Goal: Information Seeking & Learning: Learn about a topic

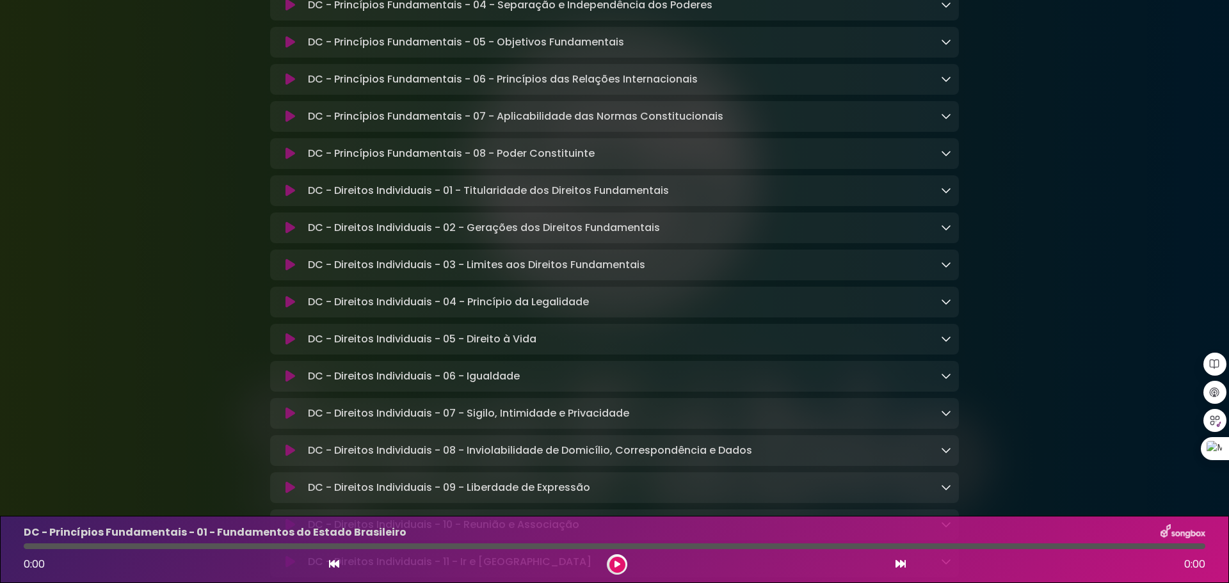
scroll to position [448, 0]
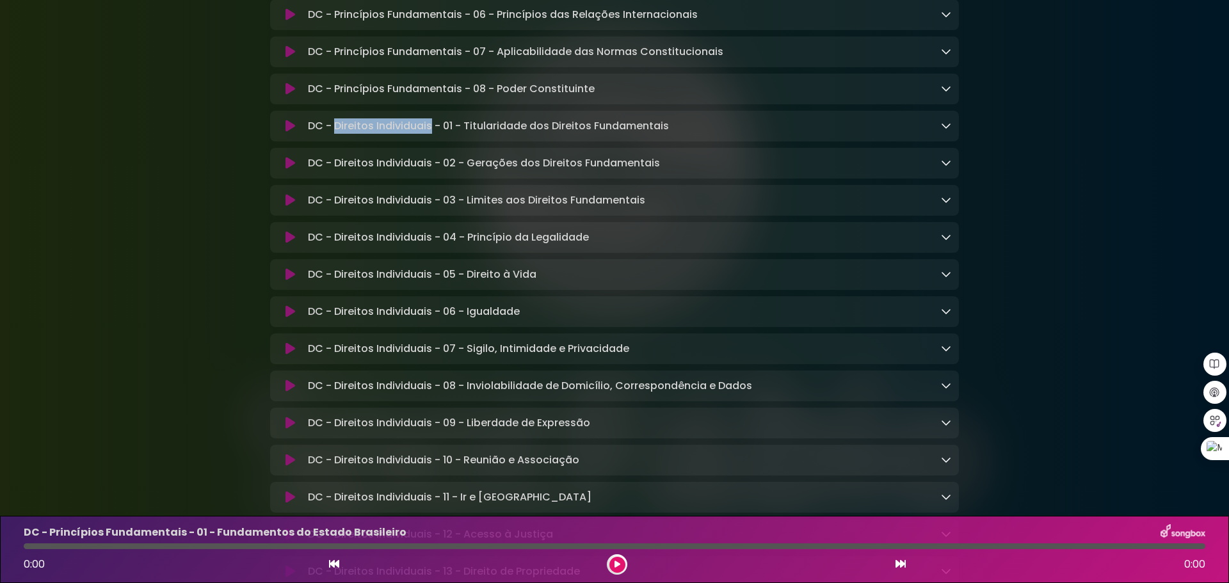
drag, startPoint x: 333, startPoint y: 128, endPoint x: 429, endPoint y: 127, distance: 96.0
click at [429, 127] on p "DC - Direitos Individuais - 01 - Titularidade dos Direitos Fundamentais Loading…" at bounding box center [488, 125] width 361 height 15
drag, startPoint x: 366, startPoint y: 132, endPoint x: 248, endPoint y: 126, distance: 117.9
drag, startPoint x: 308, startPoint y: 129, endPoint x: 431, endPoint y: 128, distance: 122.9
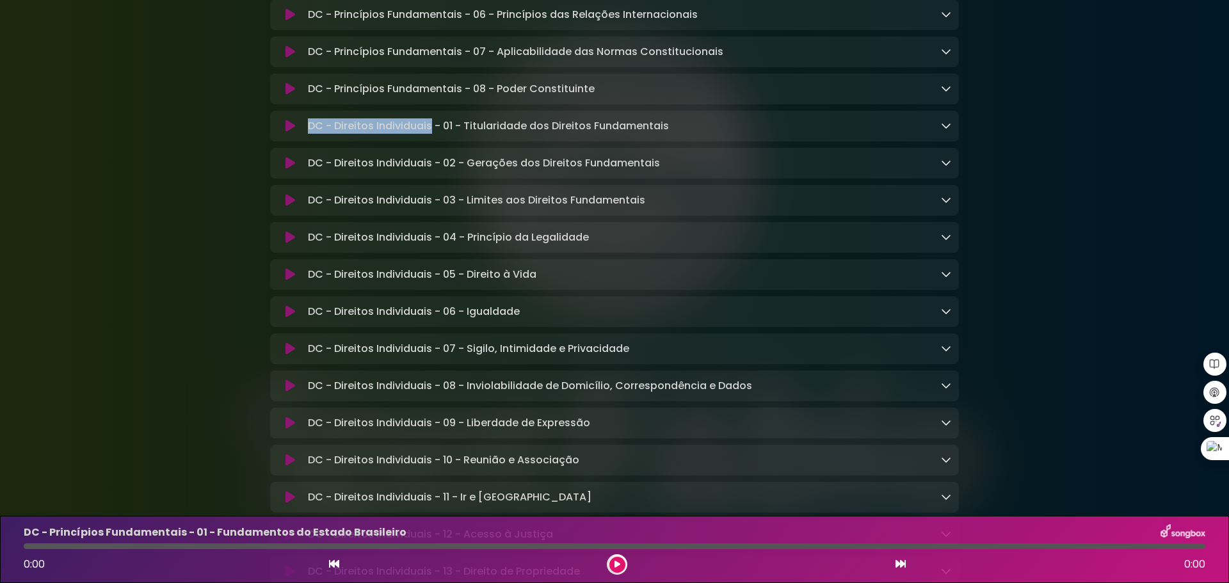
click at [431, 128] on p "DC - Direitos Individuais - 01 - Titularidade dos Direitos Fundamentais Loading…" at bounding box center [488, 125] width 361 height 15
copy p "DC - Direitos Individuais"
click at [749, 125] on div "DC - Direitos Individuais - 01 - Titularidade dos Direitos Fundamentais Loading…" at bounding box center [627, 125] width 648 height 15
click at [293, 131] on icon at bounding box center [290, 126] width 10 height 13
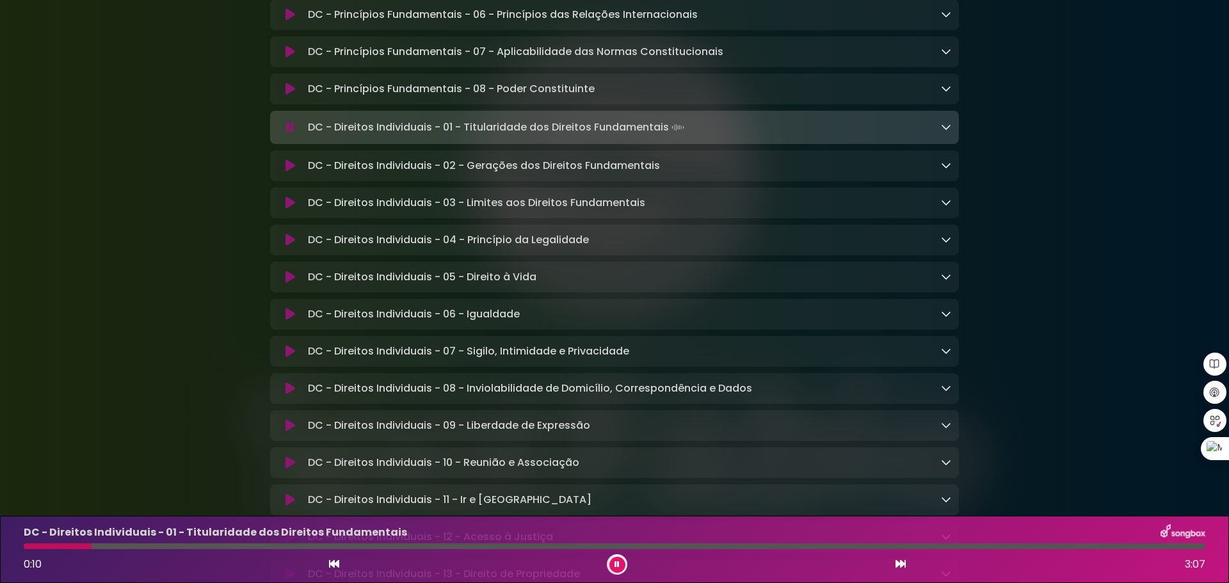
click at [618, 564] on icon at bounding box center [616, 565] width 5 height 8
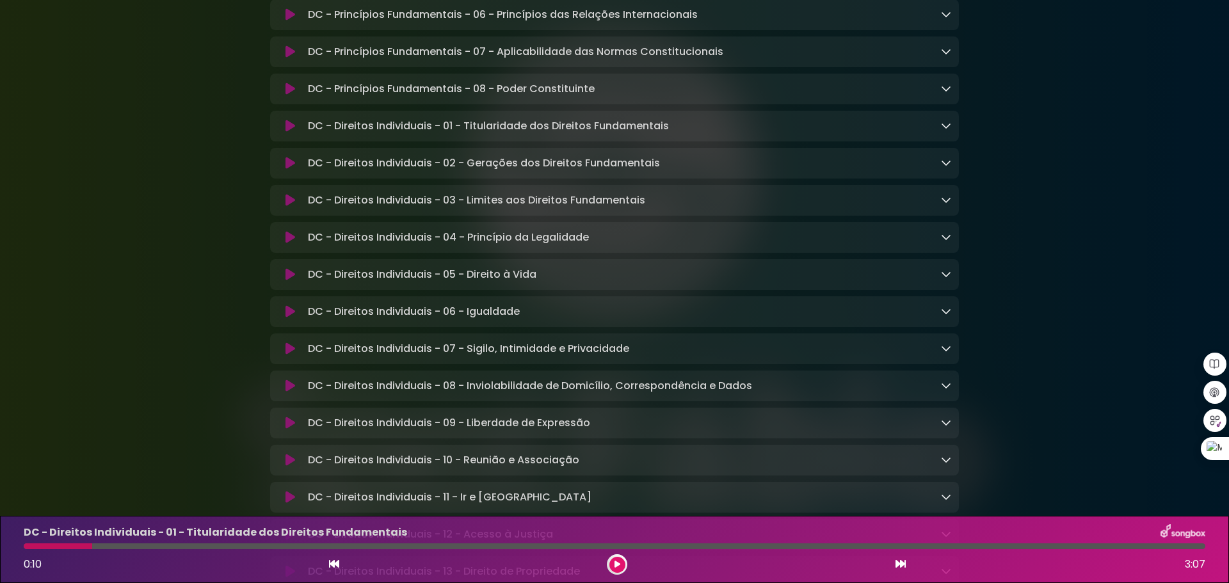
click at [290, 131] on icon at bounding box center [290, 126] width 10 height 13
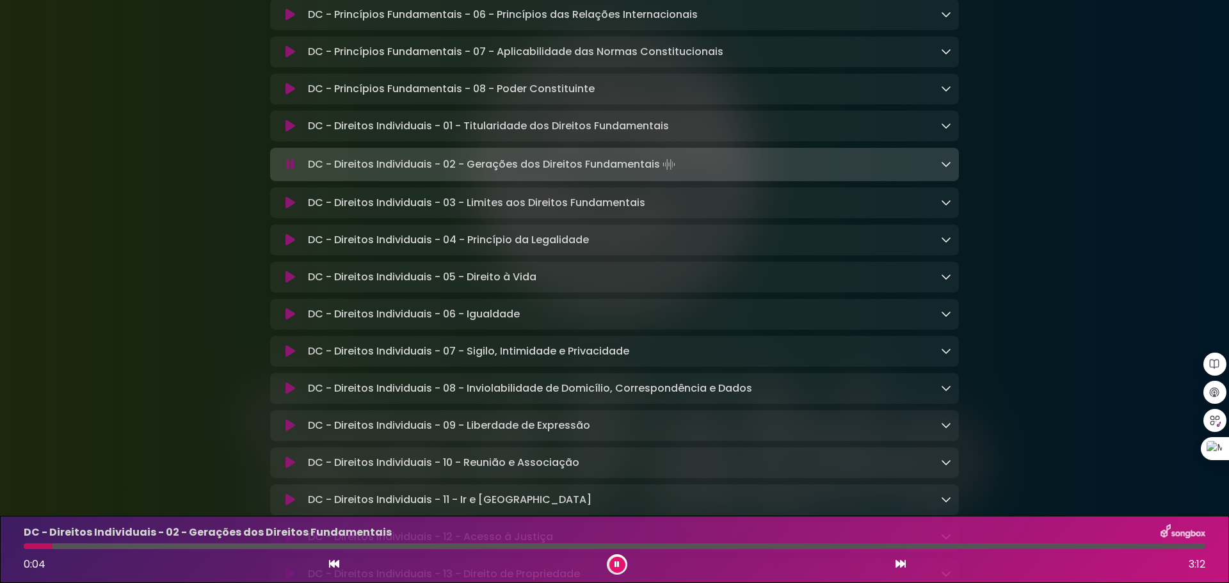
click at [613, 561] on button at bounding box center [617, 565] width 16 height 16
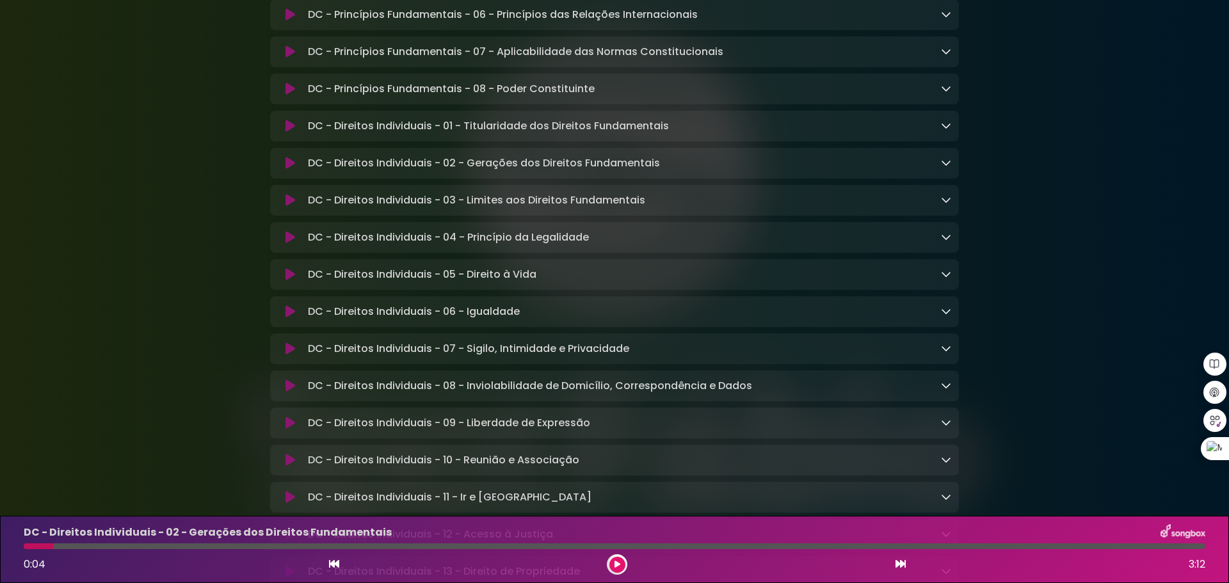
click at [289, 129] on icon at bounding box center [290, 126] width 10 height 13
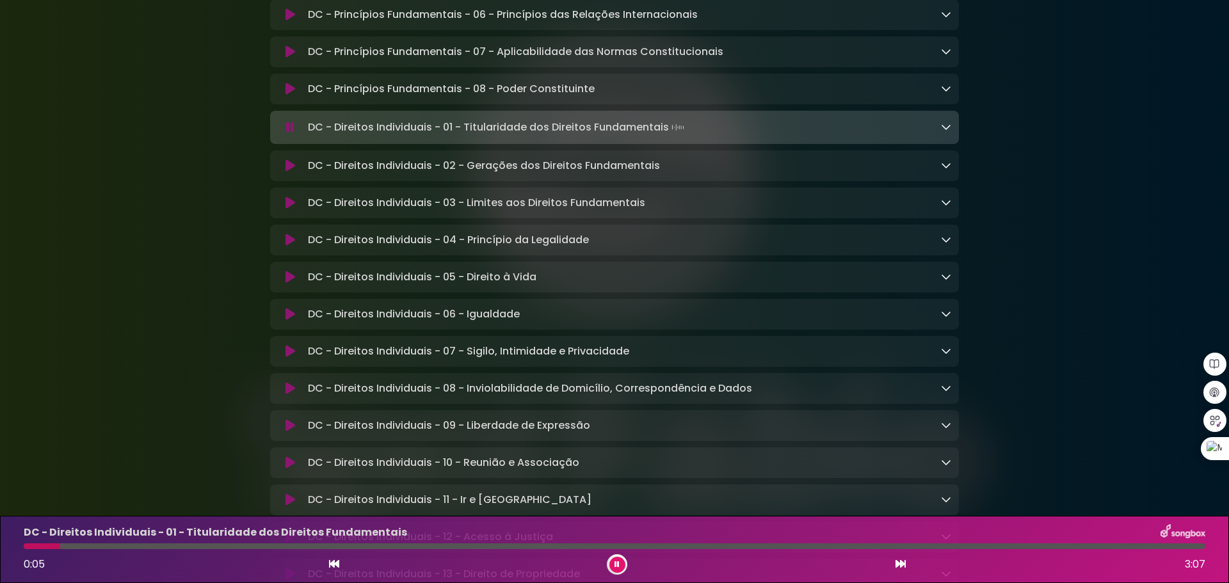
click at [296, 132] on button at bounding box center [290, 127] width 25 height 13
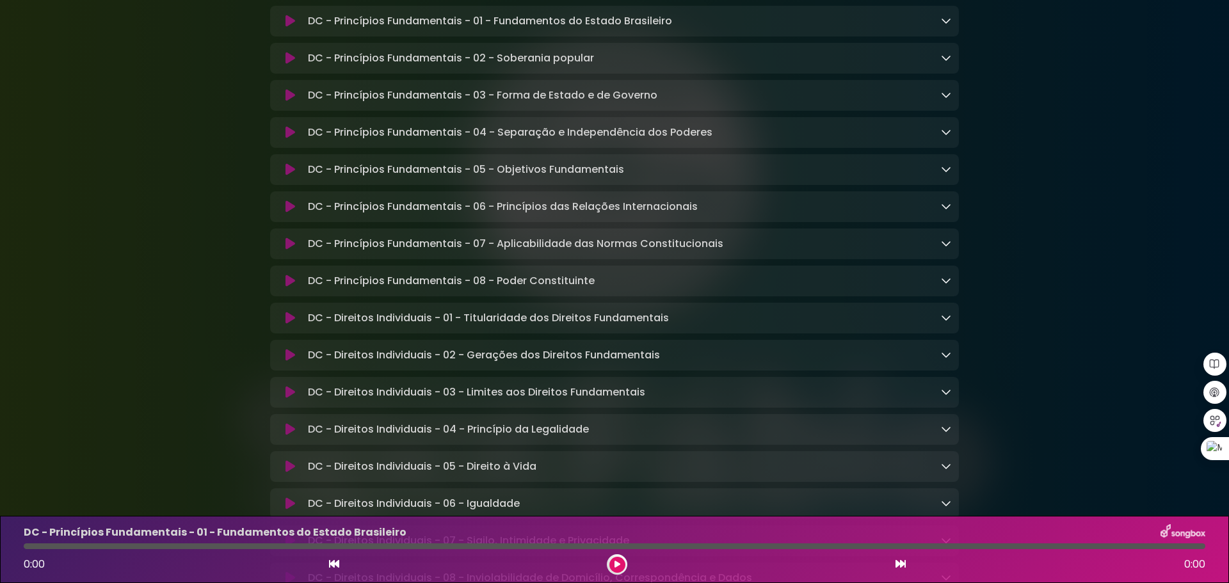
click at [287, 319] on icon at bounding box center [290, 318] width 10 height 13
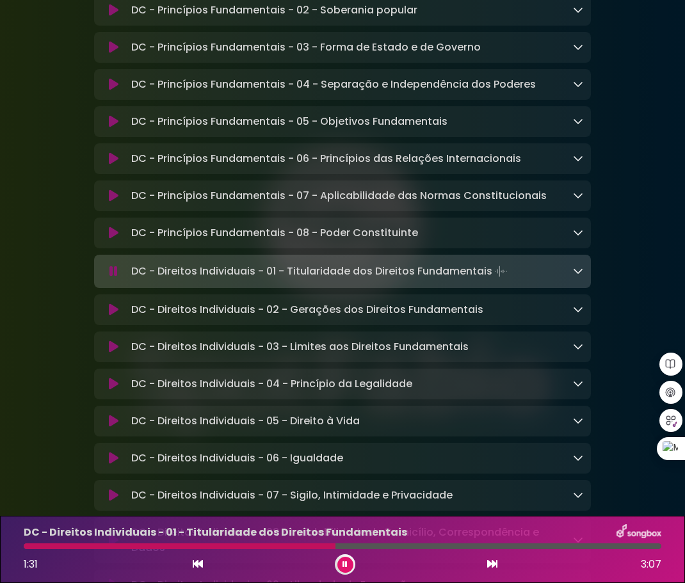
click at [338, 565] on button at bounding box center [345, 565] width 16 height 16
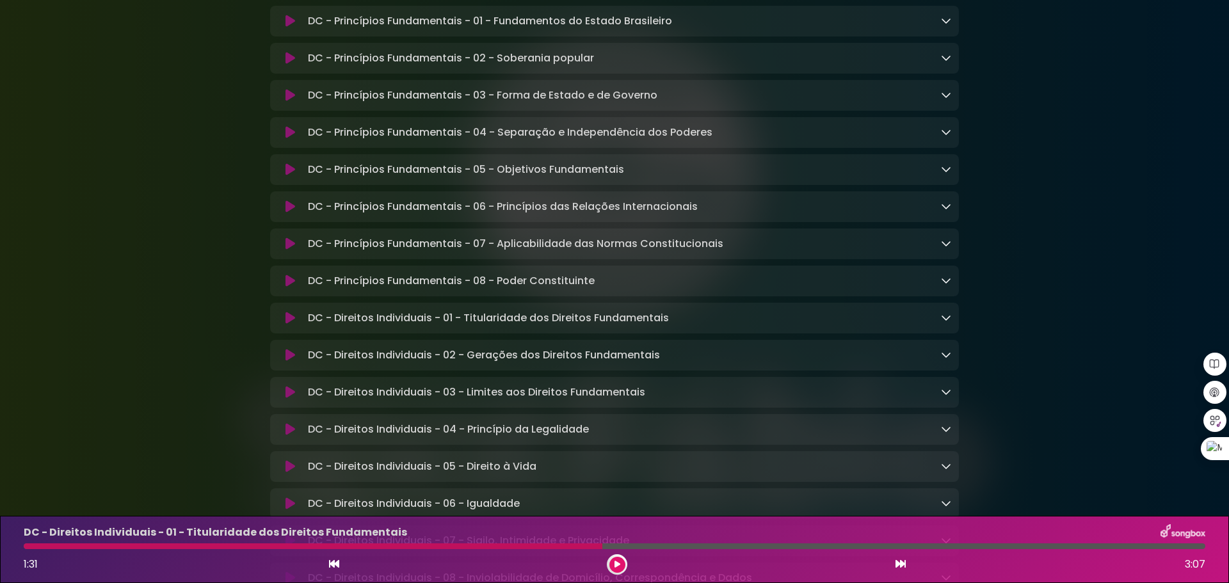
click at [287, 359] on icon at bounding box center [290, 355] width 10 height 13
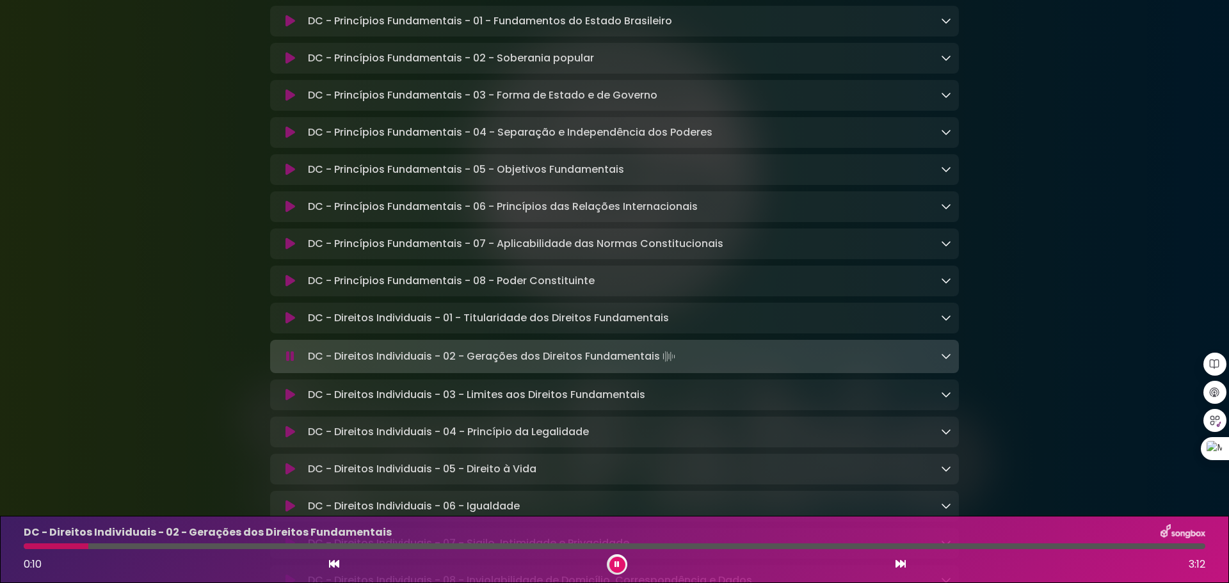
click at [496, 250] on p "DC - Princípios Fundamentais - 07 - Aplicabilidade das Normas Constitucionais L…" at bounding box center [515, 243] width 415 height 15
click at [292, 362] on icon at bounding box center [290, 356] width 8 height 13
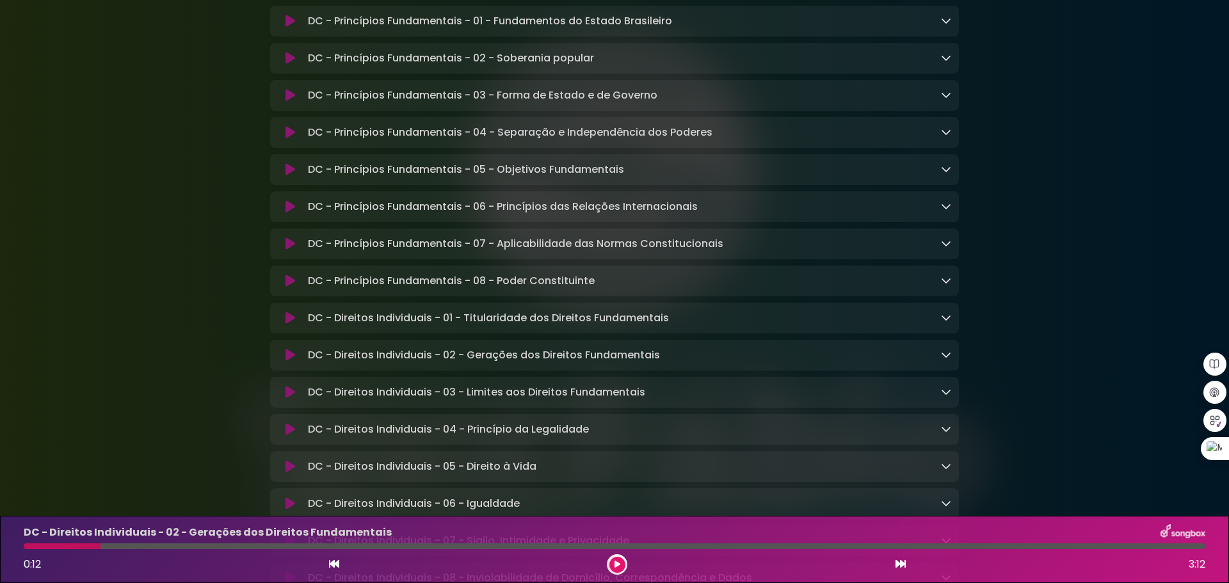
click at [289, 99] on icon at bounding box center [290, 95] width 10 height 13
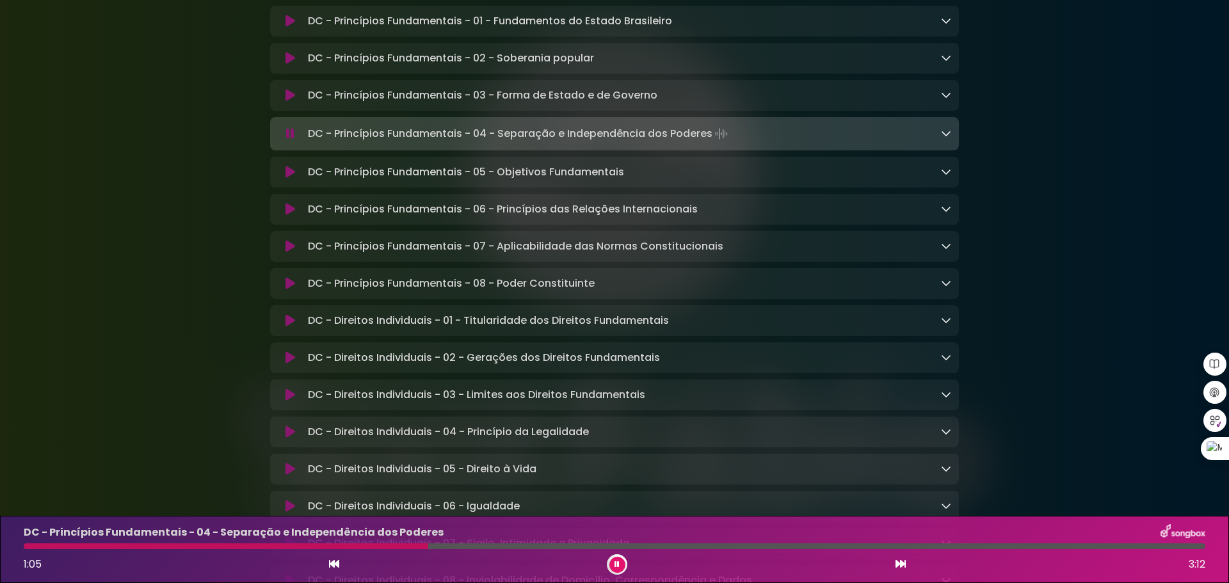
click at [291, 324] on icon at bounding box center [290, 320] width 10 height 13
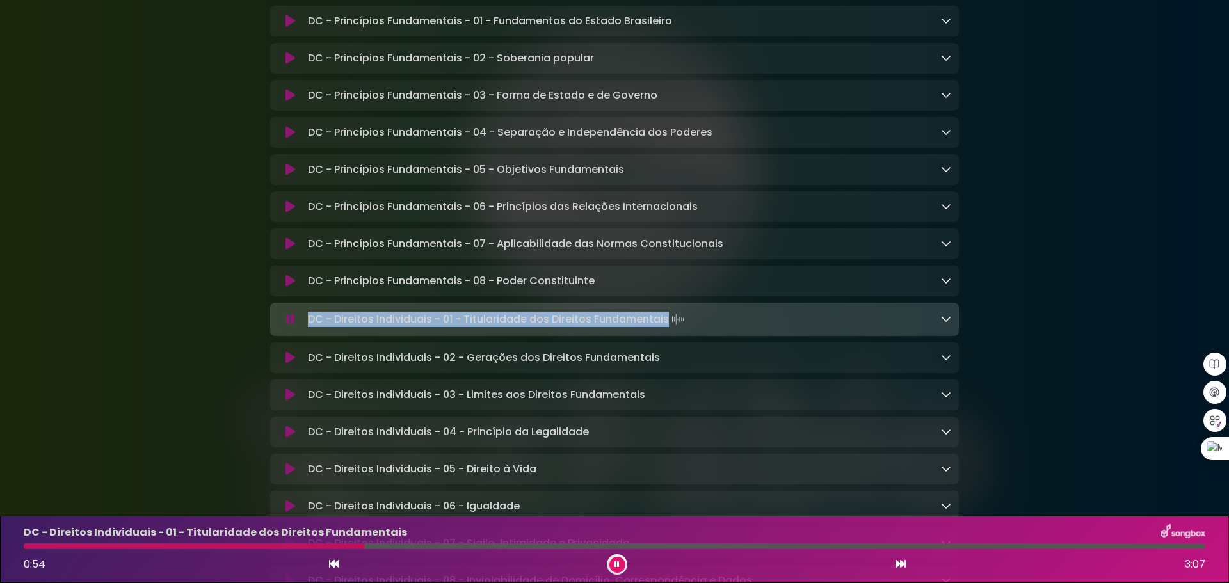
drag, startPoint x: 308, startPoint y: 324, endPoint x: 664, endPoint y: 328, distance: 355.9
click at [665, 328] on p "DC - Direitos Individuais - 01 - Titularidade dos Direitos Fundamentais Loading…" at bounding box center [497, 319] width 379 height 18
copy p "DC - Direitos Individuais - 01 - Titularidade dos Direitos Fundamentais"
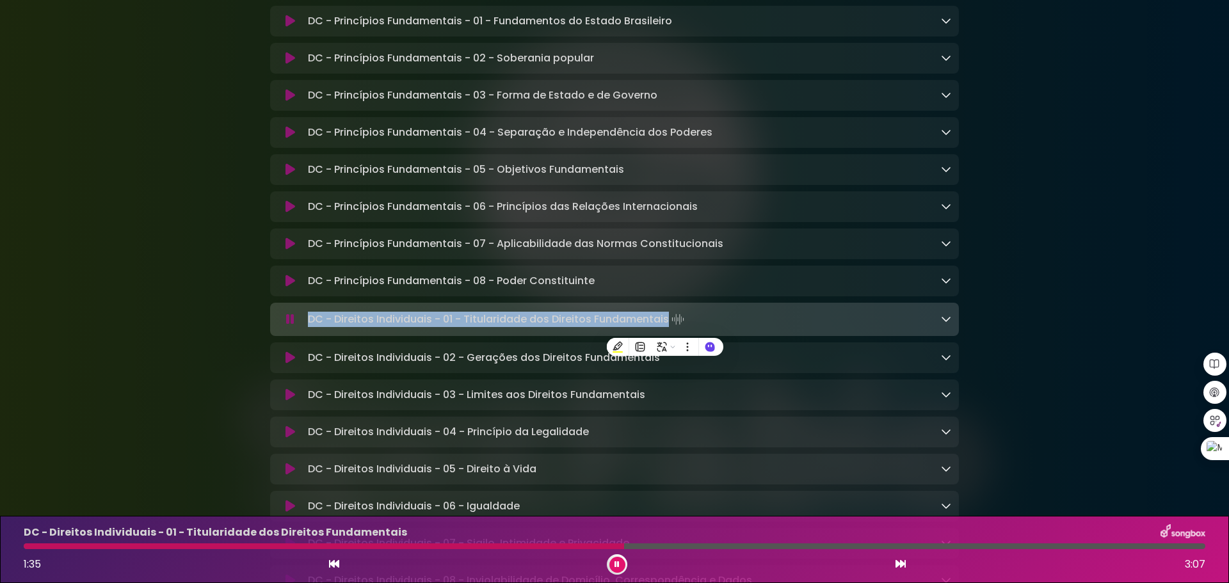
click at [614, 559] on button at bounding box center [617, 565] width 16 height 16
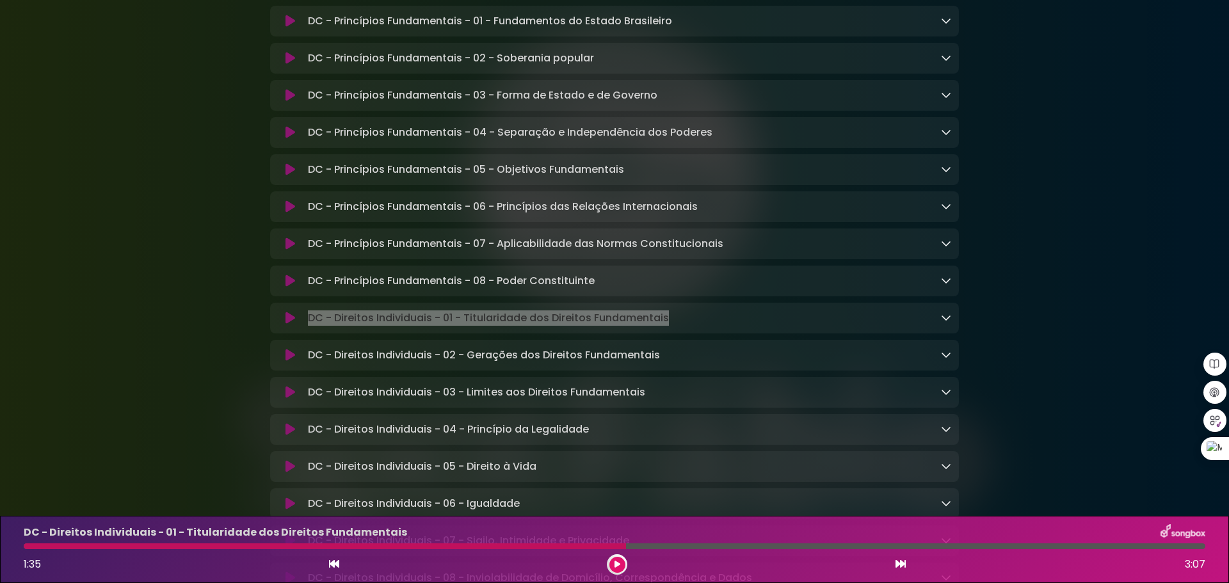
click at [286, 362] on icon at bounding box center [290, 355] width 10 height 13
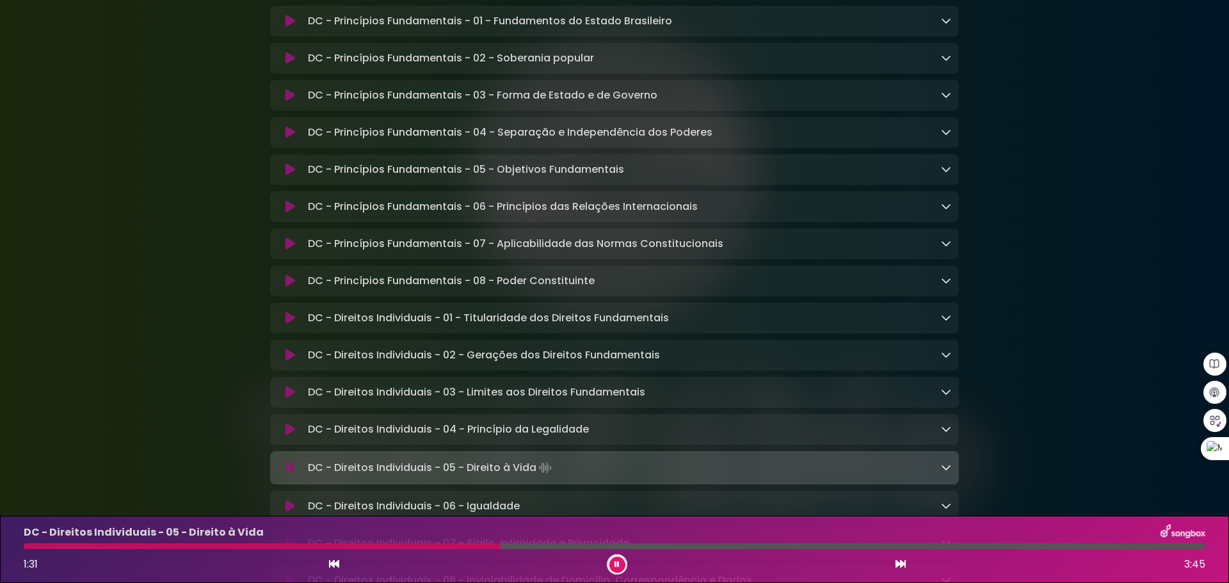
click at [292, 360] on icon at bounding box center [290, 355] width 10 height 13
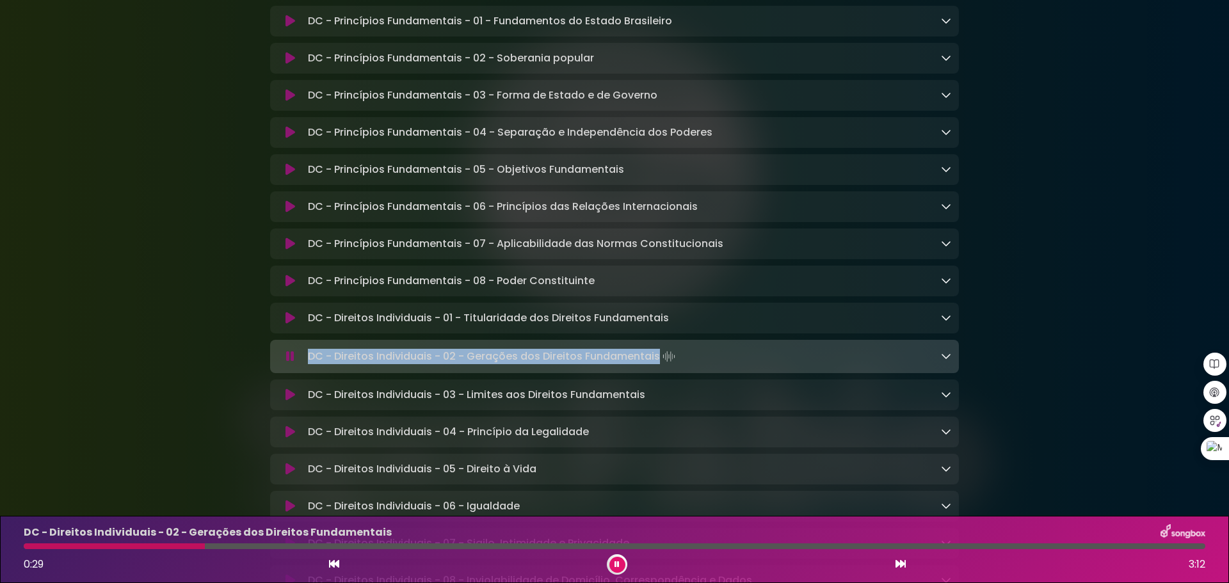
drag, startPoint x: 308, startPoint y: 362, endPoint x: 656, endPoint y: 356, distance: 347.6
click at [656, 356] on p "DC - Direitos Individuais - 02 - Gerações dos Direitos Fundamentais Loading Tra…" at bounding box center [493, 357] width 370 height 18
copy p "DC - Direitos Individuais - 02 - Gerações dos Direitos Fundamentais"
drag, startPoint x: 613, startPoint y: 565, endPoint x: 251, endPoint y: 434, distance: 385.1
click at [613, 565] on button at bounding box center [617, 565] width 16 height 16
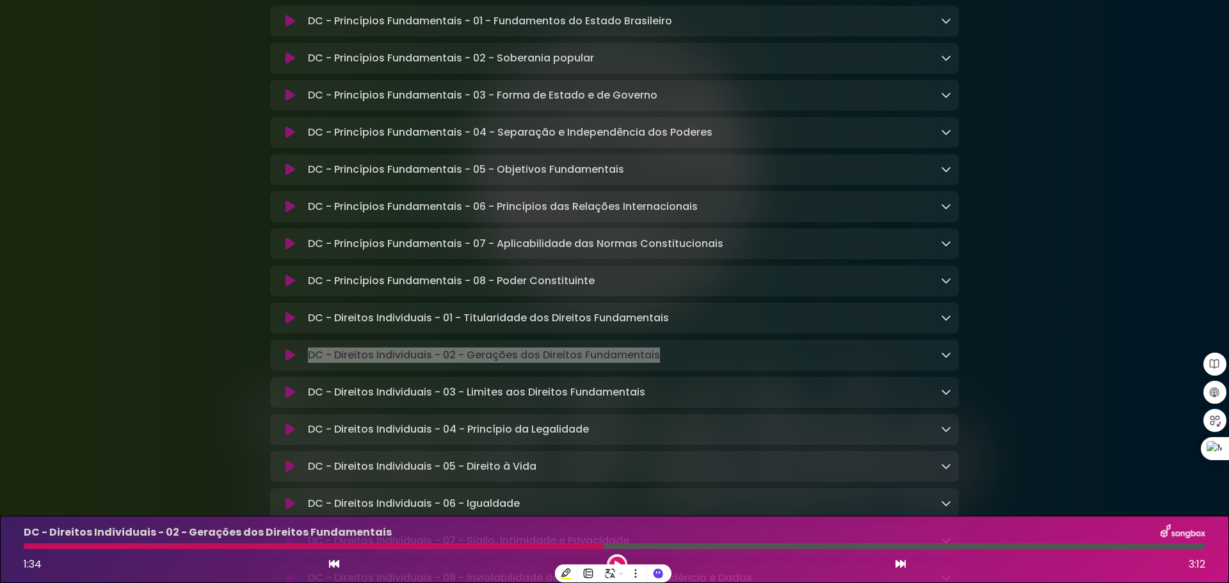
click at [289, 399] on icon at bounding box center [290, 392] width 10 height 13
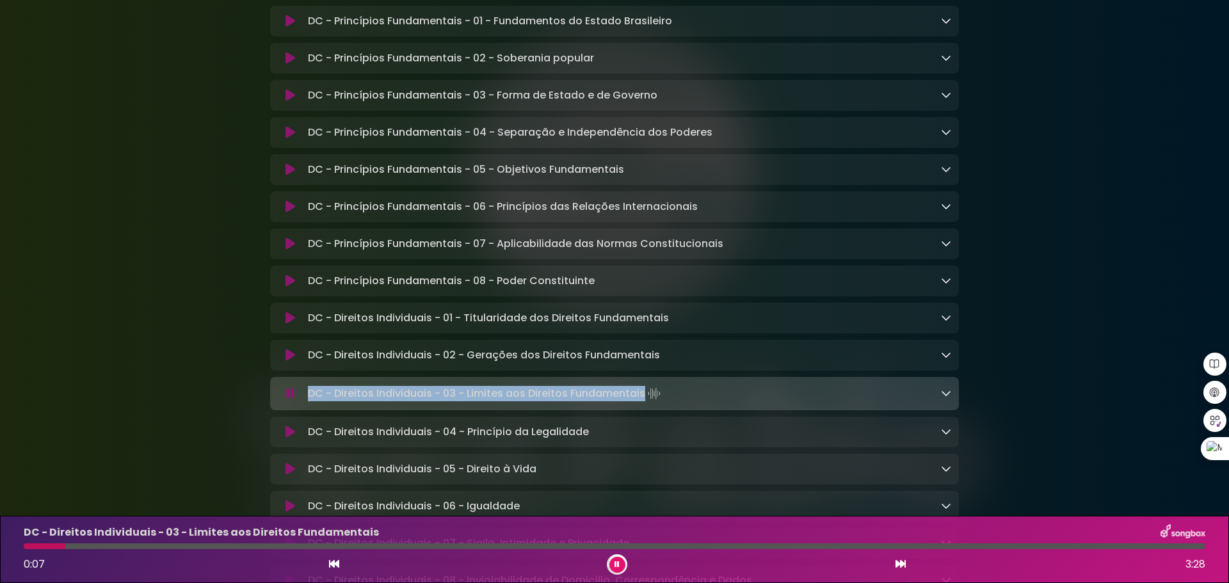
drag, startPoint x: 309, startPoint y: 400, endPoint x: 642, endPoint y: 394, distance: 332.9
click at [642, 394] on p "DC - Direitos Individuais - 03 - Limites aos Direitos Fundamentais Loading Trac…" at bounding box center [485, 394] width 355 height 18
copy p "DC - Direitos Individuais - 03 - Limites aos Direitos Fundamentais"
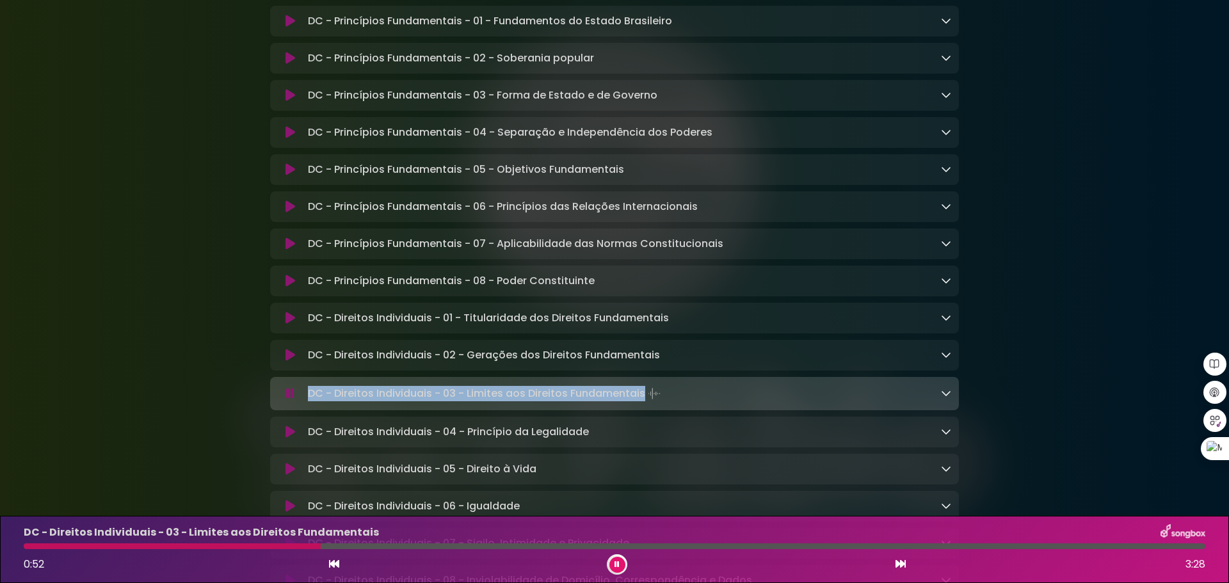
drag, startPoint x: 308, startPoint y: 398, endPoint x: 642, endPoint y: 402, distance: 333.5
click at [642, 402] on p "DC - Direitos Individuais - 03 - Limites aos Direitos Fundamentais Loading Trac…" at bounding box center [485, 394] width 355 height 18
copy p "DC - Direitos Individuais - 03 - Limites aos Direitos Fundamentais"
click at [291, 438] on icon at bounding box center [290, 432] width 10 height 13
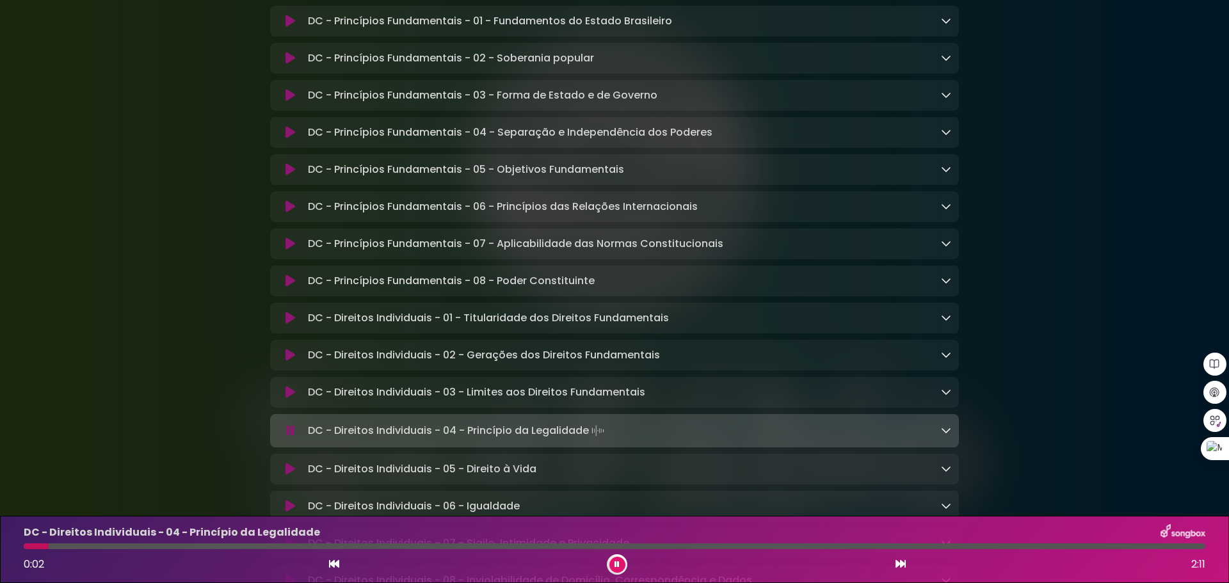
drag, startPoint x: 310, startPoint y: 438, endPoint x: 589, endPoint y: 434, distance: 279.1
click at [589, 434] on p "DC - Direitos Individuais - 04 - Princípio da Legalidade Loading Track..." at bounding box center [457, 431] width 299 height 18
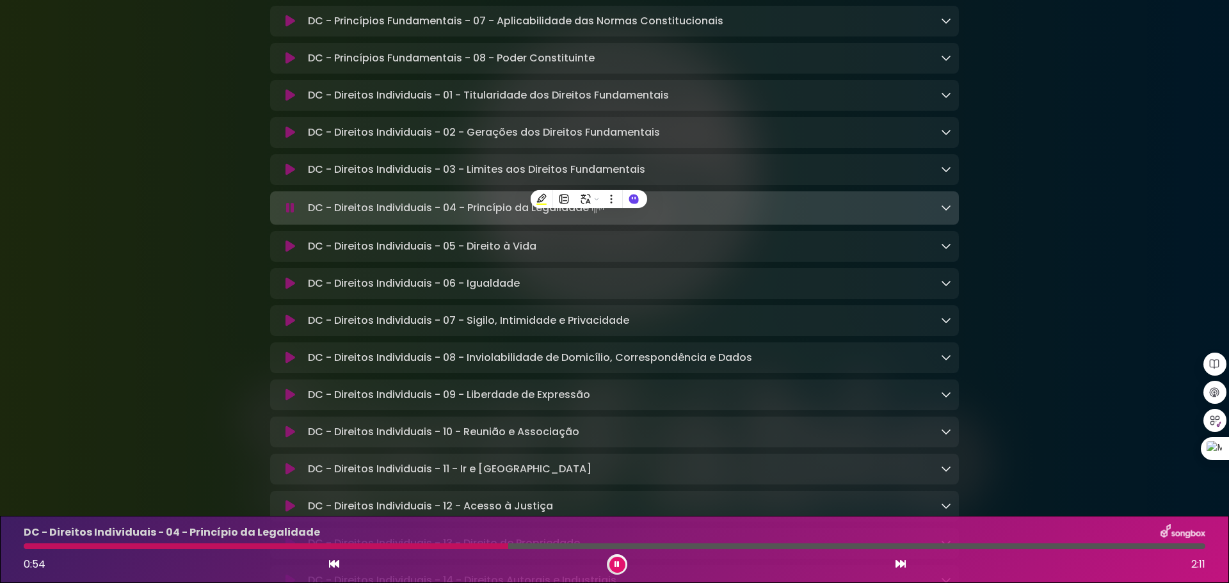
scroll to position [512, 0]
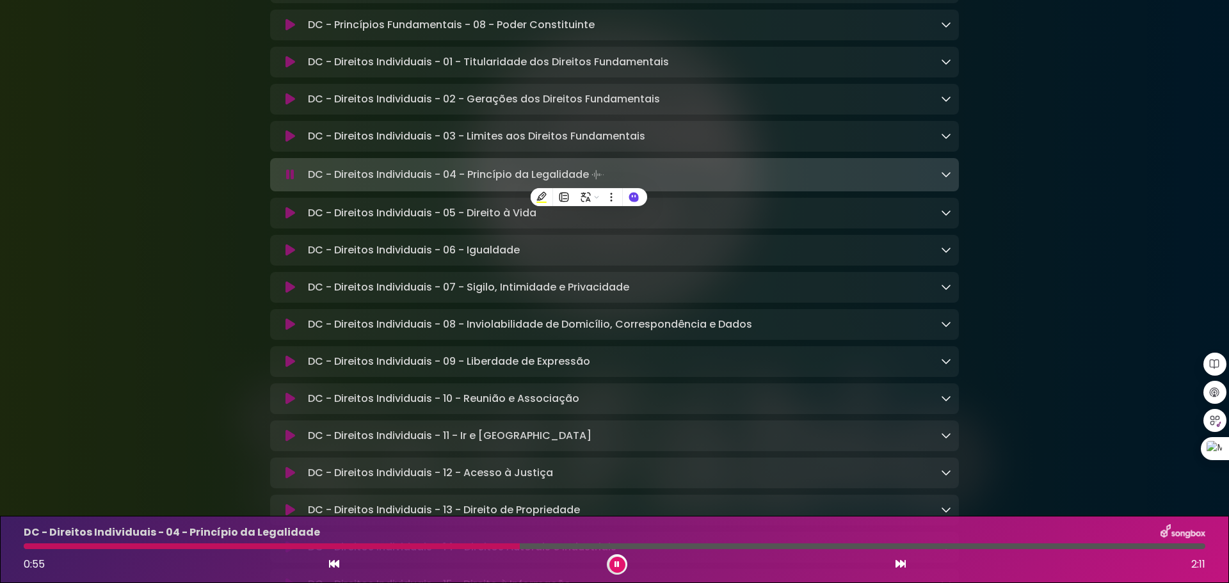
click at [284, 220] on button at bounding box center [290, 213] width 25 height 13
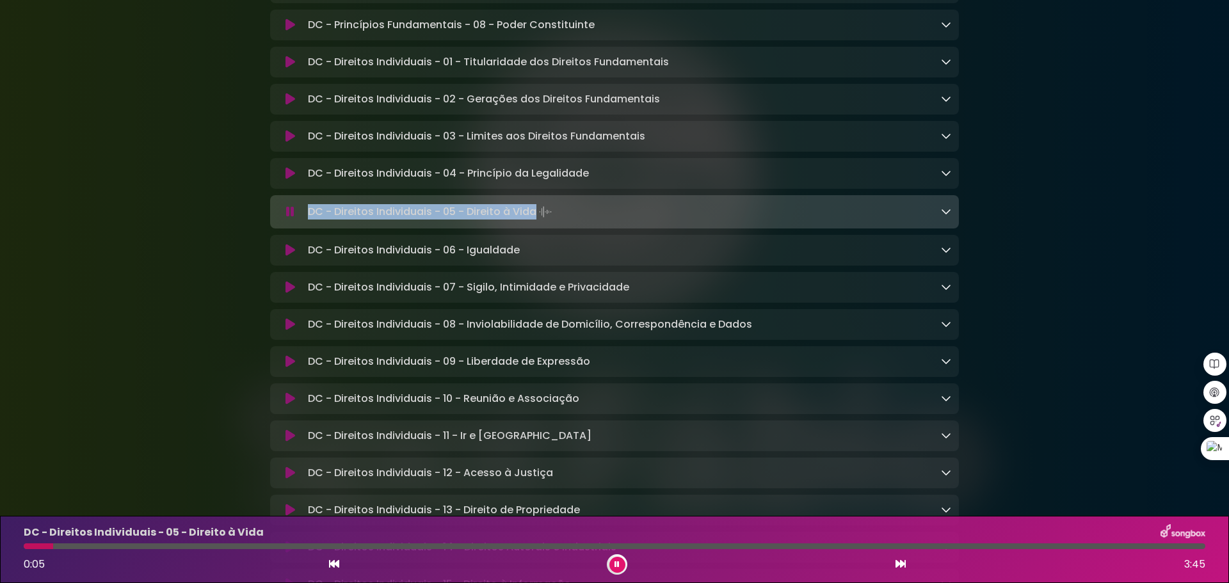
drag, startPoint x: 310, startPoint y: 216, endPoint x: 535, endPoint y: 221, distance: 225.3
click at [535, 221] on p "DC - Direitos Individuais - 05 - Direito à Vida Loading Track..." at bounding box center [431, 212] width 246 height 18
click at [611, 230] on icon at bounding box center [611, 232] width 10 height 10
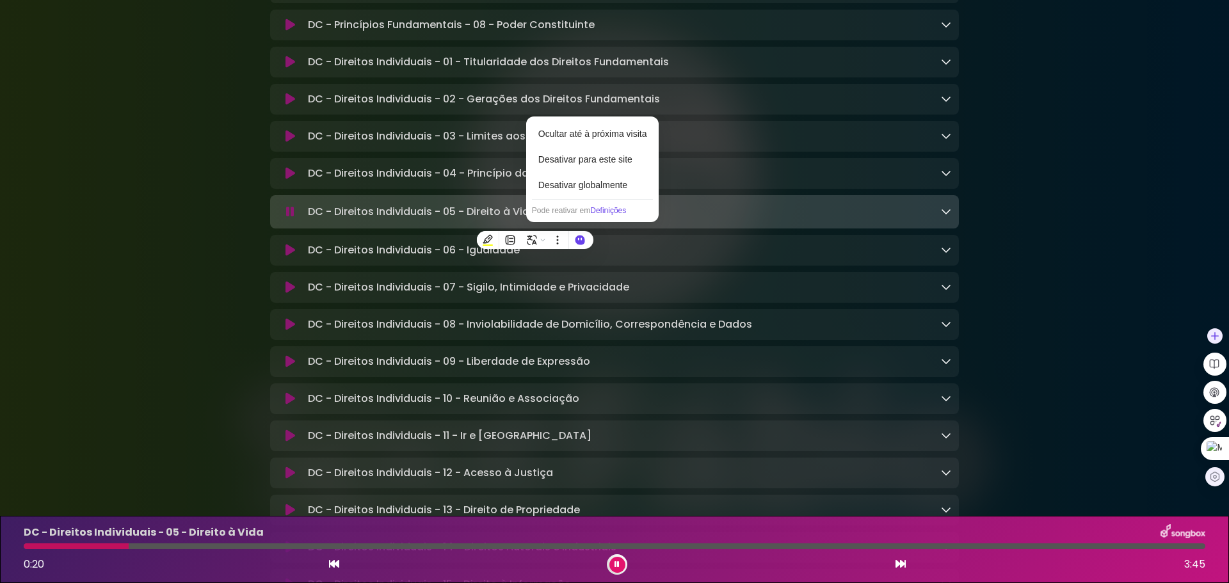
click at [1215, 476] on icon at bounding box center [1214, 477] width 9 height 10
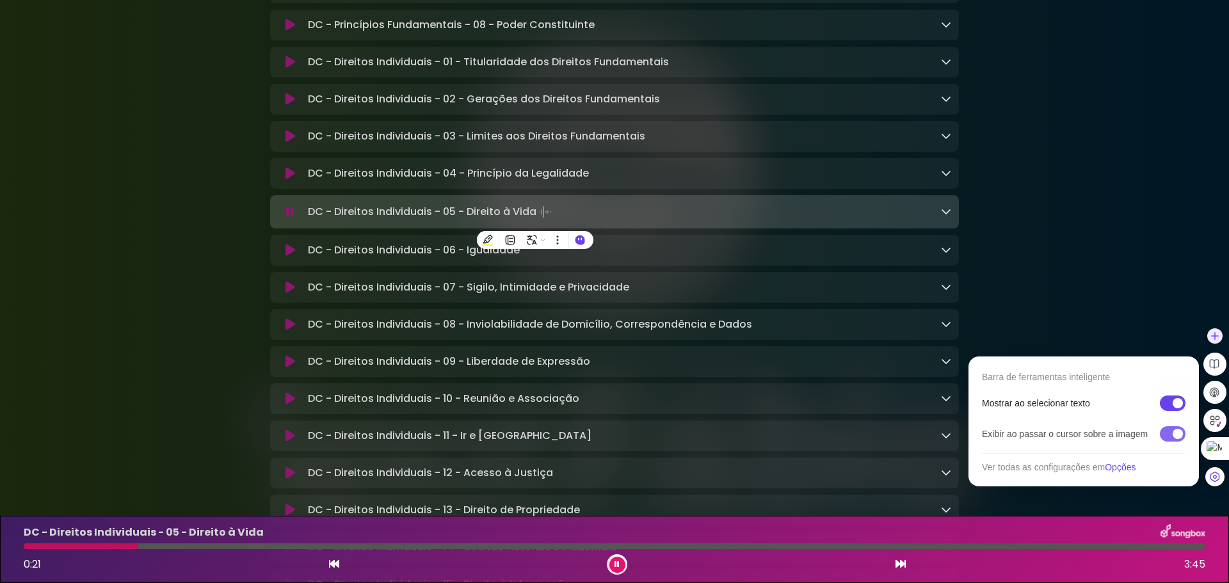
click at [1176, 430] on span at bounding box center [1178, 434] width 10 height 10
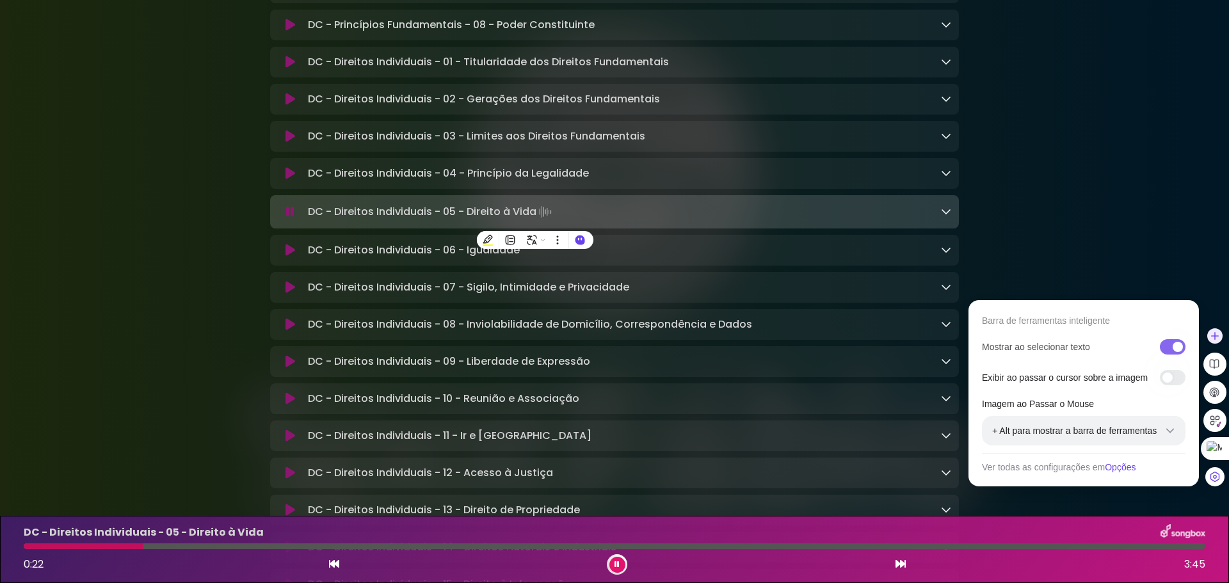
click at [1175, 346] on span at bounding box center [1178, 347] width 10 height 10
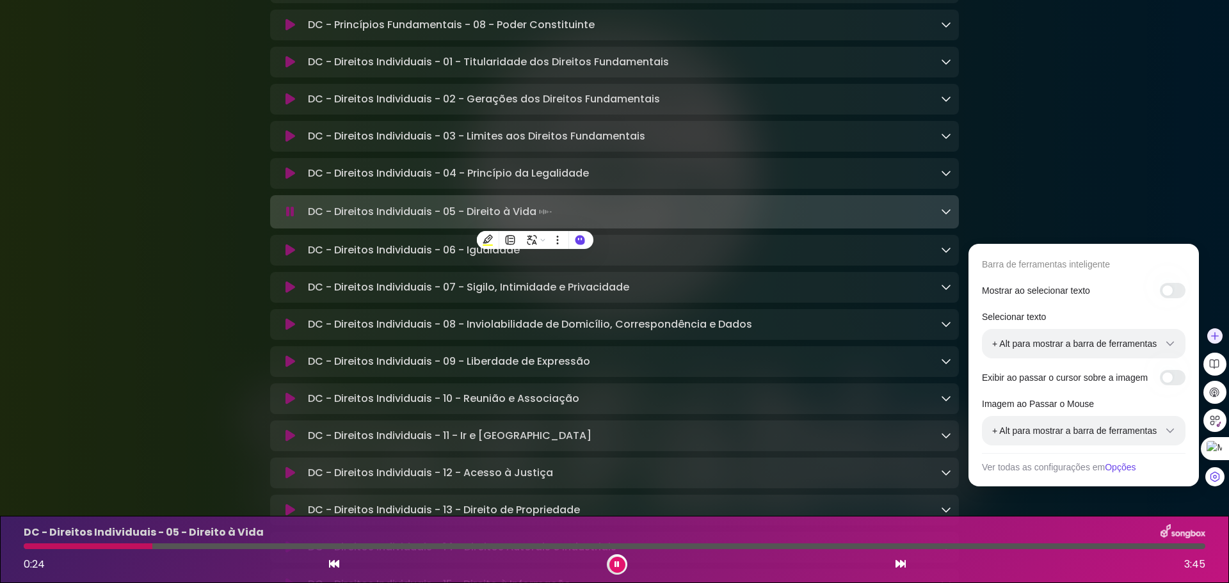
click at [1174, 435] on icon at bounding box center [1170, 431] width 10 height 10
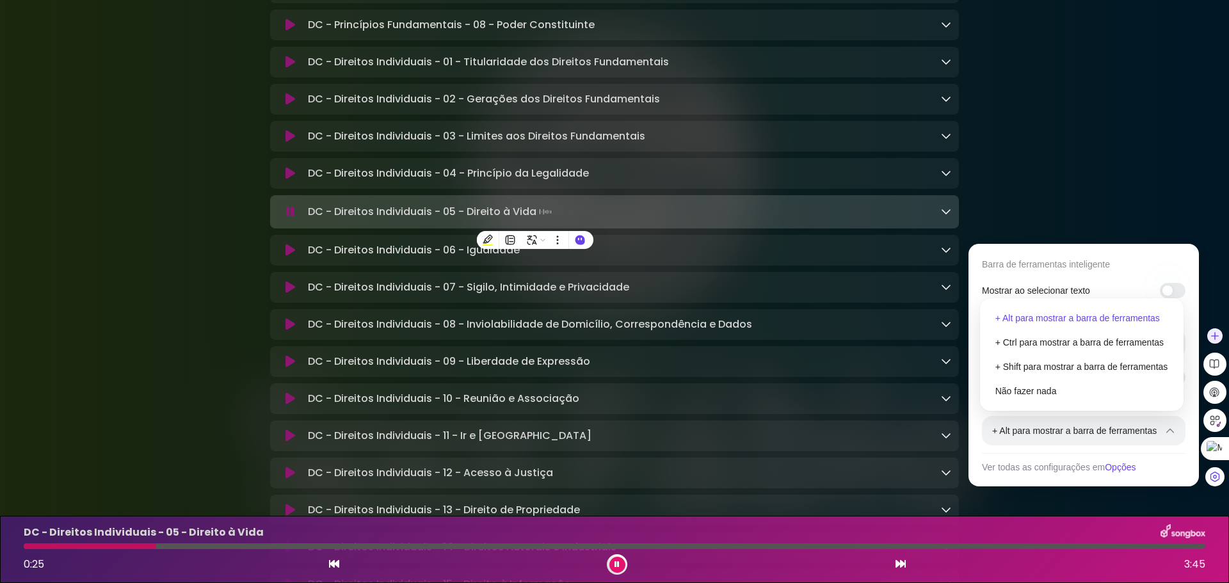
click at [1174, 435] on icon at bounding box center [1170, 431] width 10 height 10
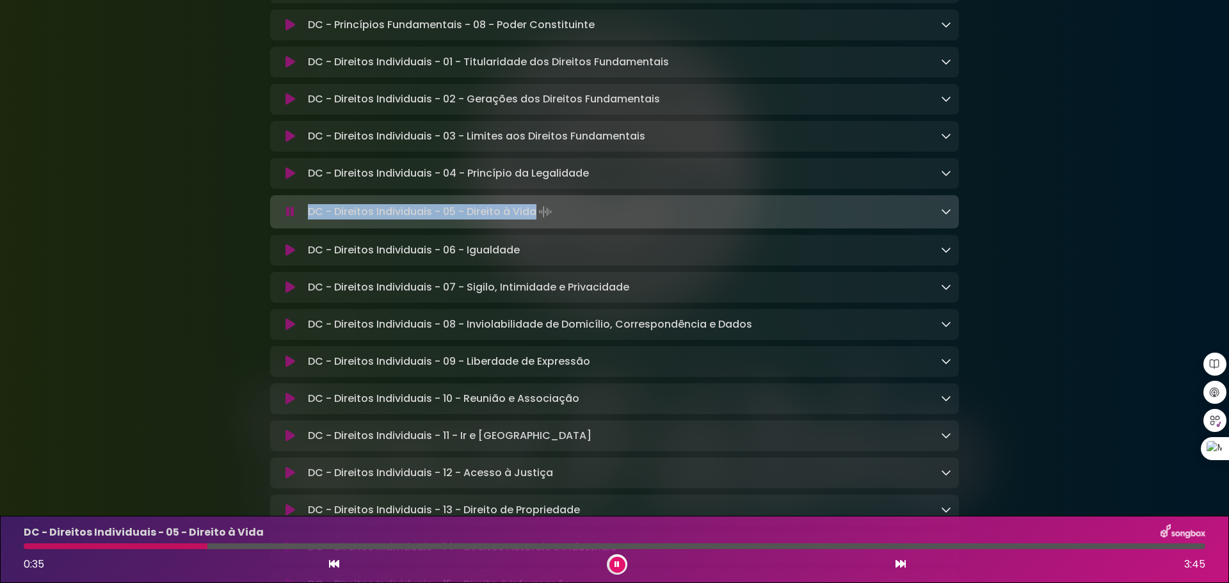
drag, startPoint x: 308, startPoint y: 218, endPoint x: 534, endPoint y: 220, distance: 225.9
click at [534, 220] on p "DC - Direitos Individuais - 05 - Direito à Vida Loading Track..." at bounding box center [431, 212] width 246 height 18
copy p "DC - Direitos Individuais - 05 - Direito à Vida"
click at [292, 257] on icon at bounding box center [290, 250] width 10 height 13
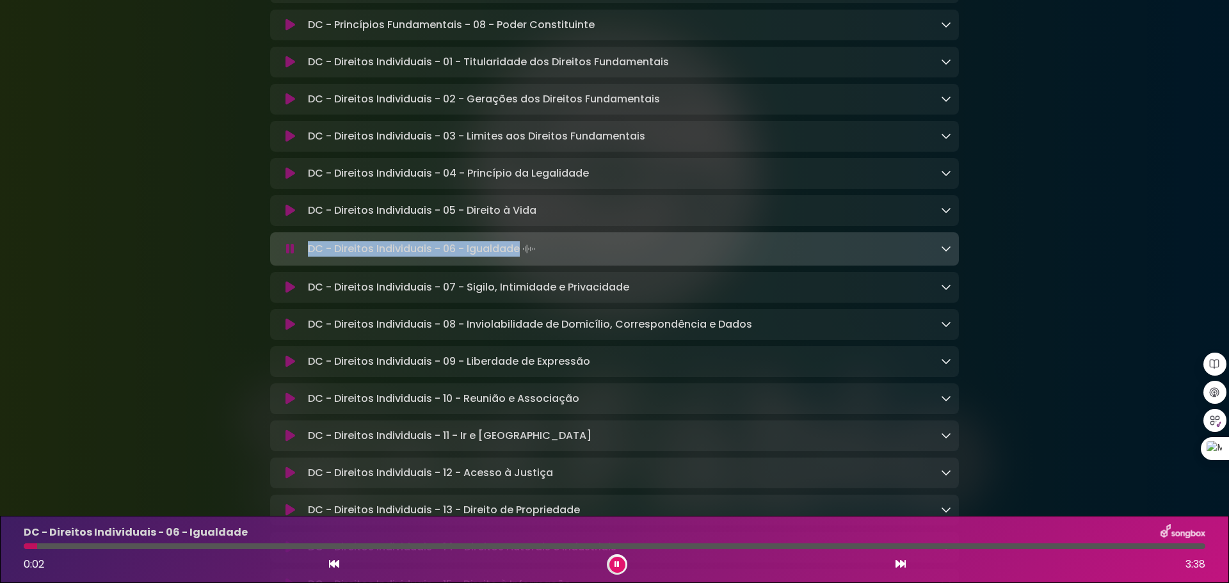
drag, startPoint x: 308, startPoint y: 256, endPoint x: 520, endPoint y: 259, distance: 211.9
click at [520, 258] on p "DC - Direitos Individuais - 06 - Igualdade Loading Track..." at bounding box center [423, 249] width 230 height 18
copy p "DC - Direitos Individuais - 06 - Igualdade"
click at [291, 294] on icon at bounding box center [290, 287] width 10 height 13
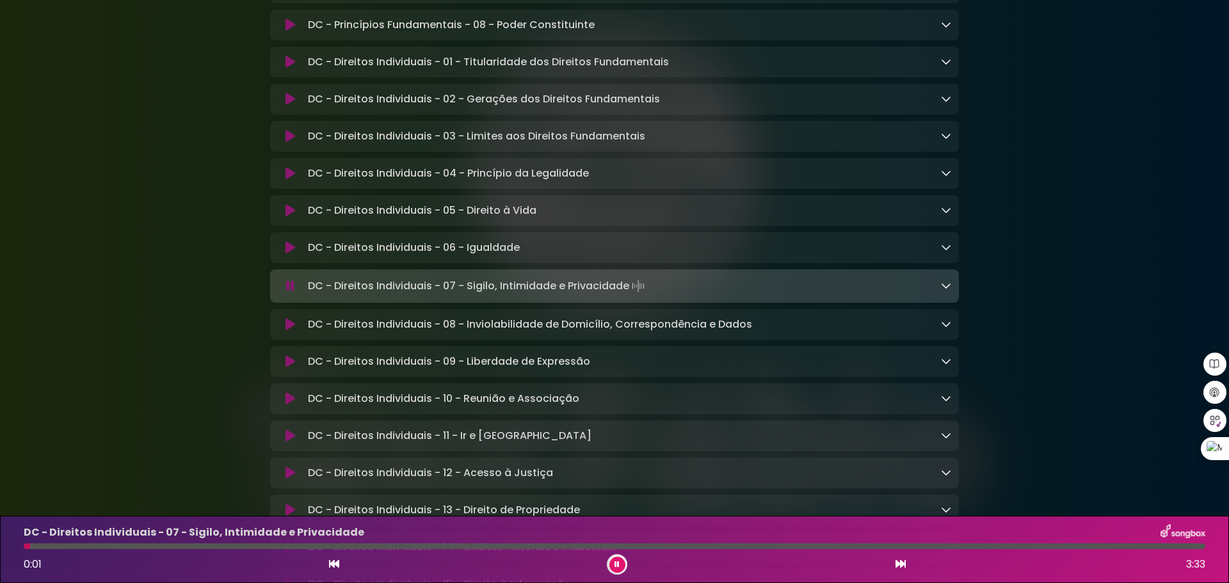
drag, startPoint x: 330, startPoint y: 296, endPoint x: 631, endPoint y: 294, distance: 301.5
click at [631, 294] on p "DC - Direitos Individuais - 07 - Sigilo, Intimidade e Privacidade Loading Track…" at bounding box center [477, 286] width 339 height 18
click at [294, 331] on icon at bounding box center [290, 324] width 10 height 13
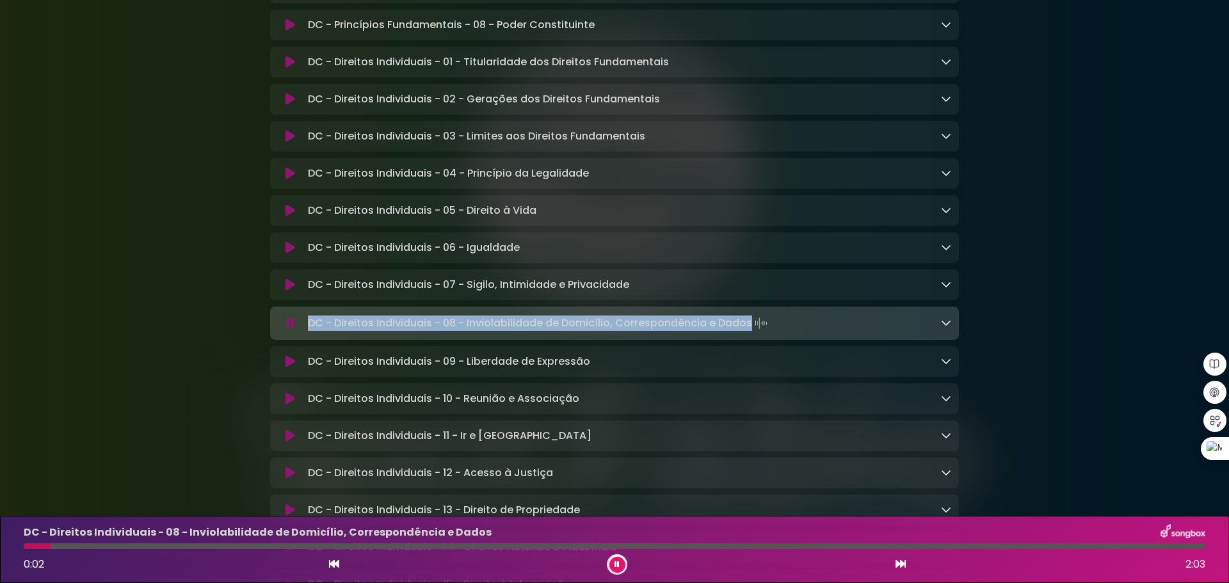
drag, startPoint x: 308, startPoint y: 330, endPoint x: 749, endPoint y: 332, distance: 441.0
click at [749, 332] on p "DC - Direitos Individuais - 08 - Inviolabilidade de Domicílio, Correspondência …" at bounding box center [539, 323] width 462 height 18
click at [290, 368] on icon at bounding box center [290, 361] width 10 height 13
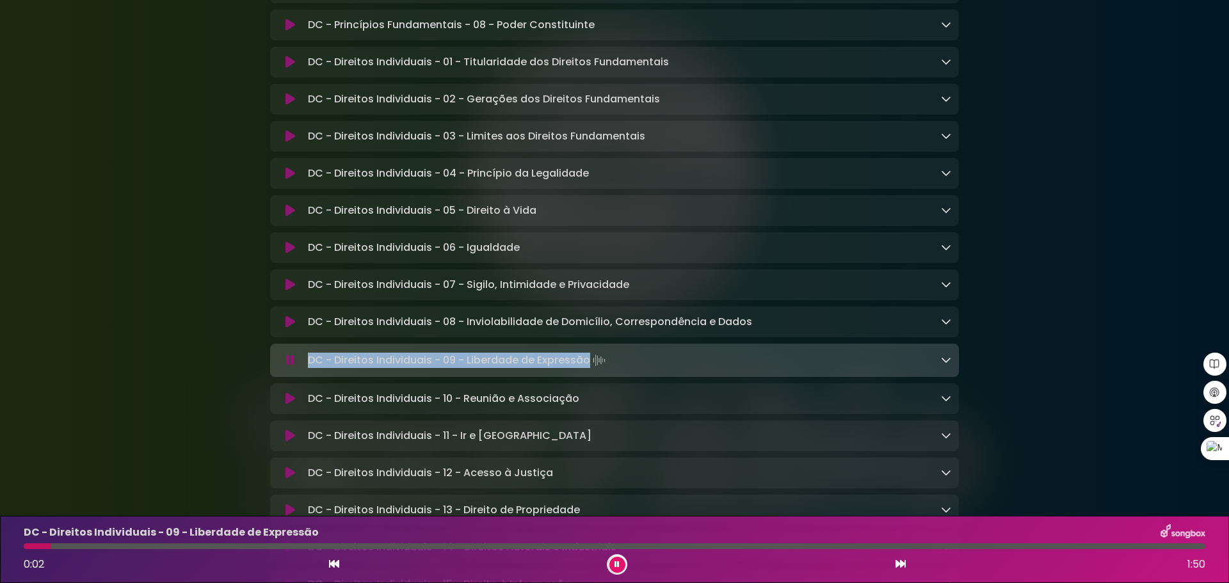
drag, startPoint x: 308, startPoint y: 370, endPoint x: 588, endPoint y: 374, distance: 279.7
click at [588, 369] on p "DC - Direitos Individuais - 09 - Liberdade de Expressão Loading Track..." at bounding box center [458, 360] width 300 height 18
copy p "DC - Direitos Individuais - 09 - Liberdade de Expressão"
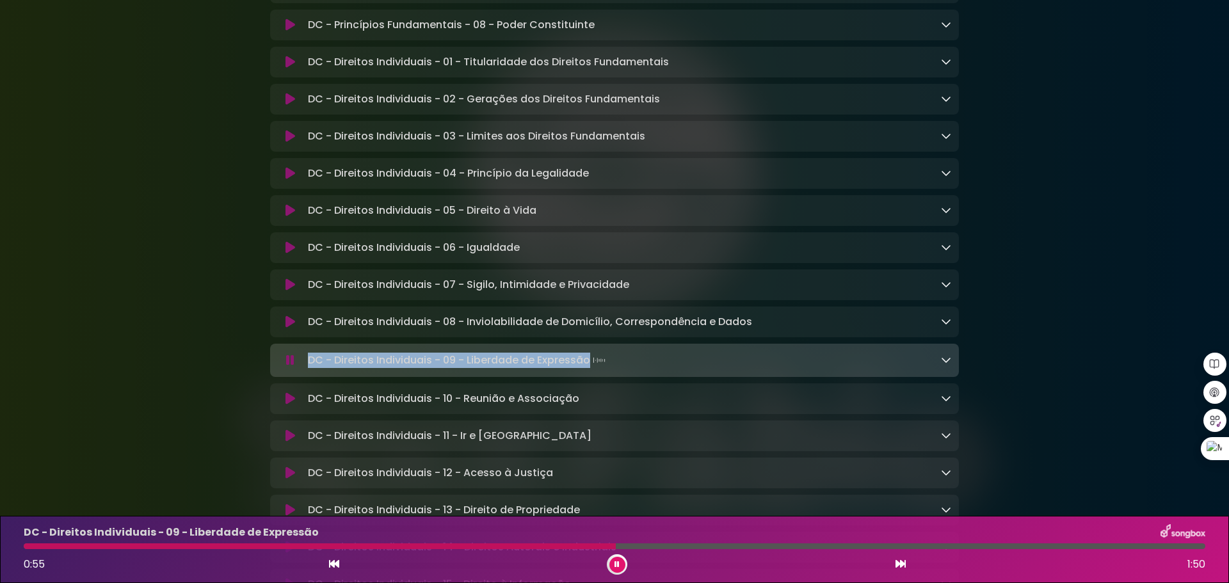
click at [290, 405] on icon at bounding box center [290, 398] width 10 height 13
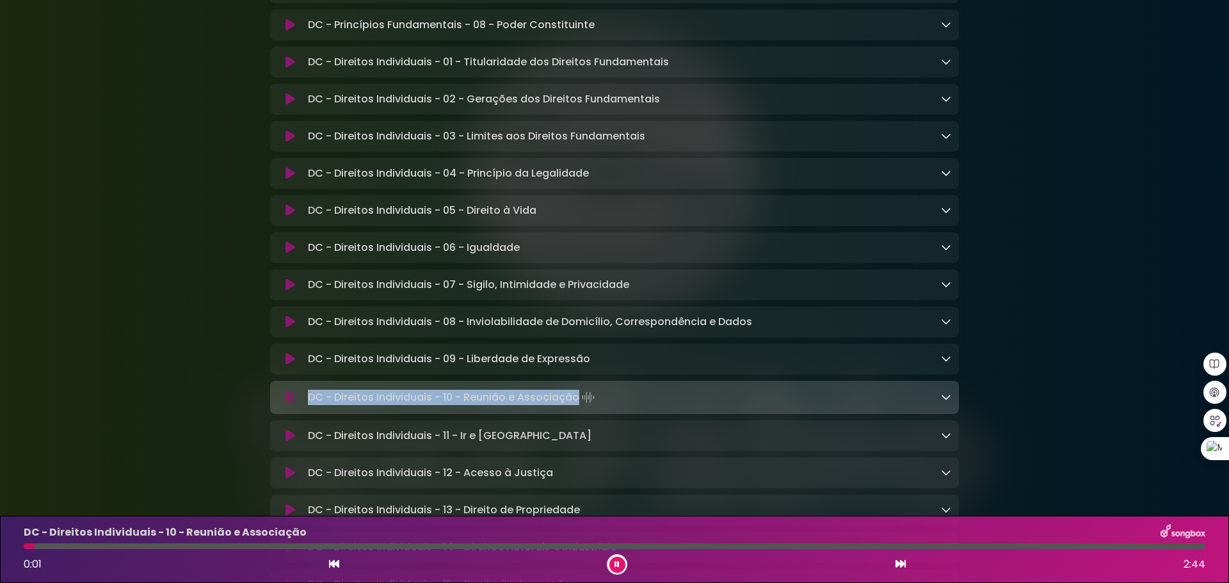
drag, startPoint x: 308, startPoint y: 406, endPoint x: 577, endPoint y: 411, distance: 269.5
click at [577, 406] on p "DC - Direitos Individuais - 10 - Reunião e Associação Loading Track..." at bounding box center [452, 398] width 289 height 18
copy p "DC - Direitos Individuais - 10 - Reunião e Associação"
click at [289, 442] on icon at bounding box center [290, 435] width 10 height 13
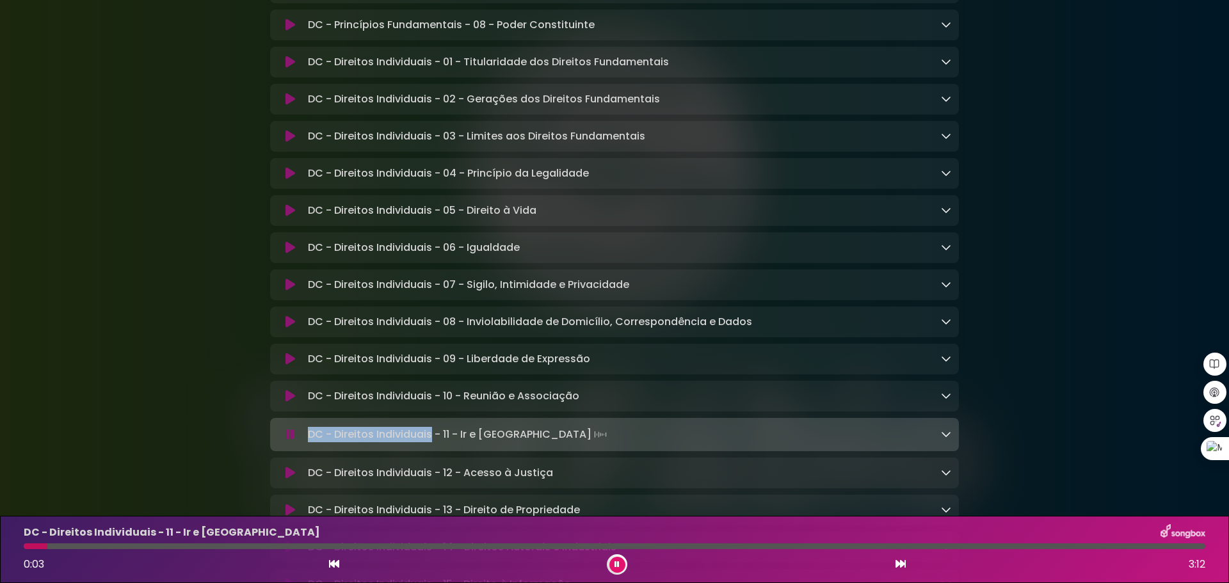
drag, startPoint x: 308, startPoint y: 444, endPoint x: 432, endPoint y: 445, distance: 124.2
click at [432, 444] on p "DC - Direitos Individuais - 11 - Ir e Vir Loading Track..." at bounding box center [458, 435] width 301 height 18
copy p "DC - Direitos Individuais"
click at [301, 441] on button at bounding box center [290, 434] width 25 height 13
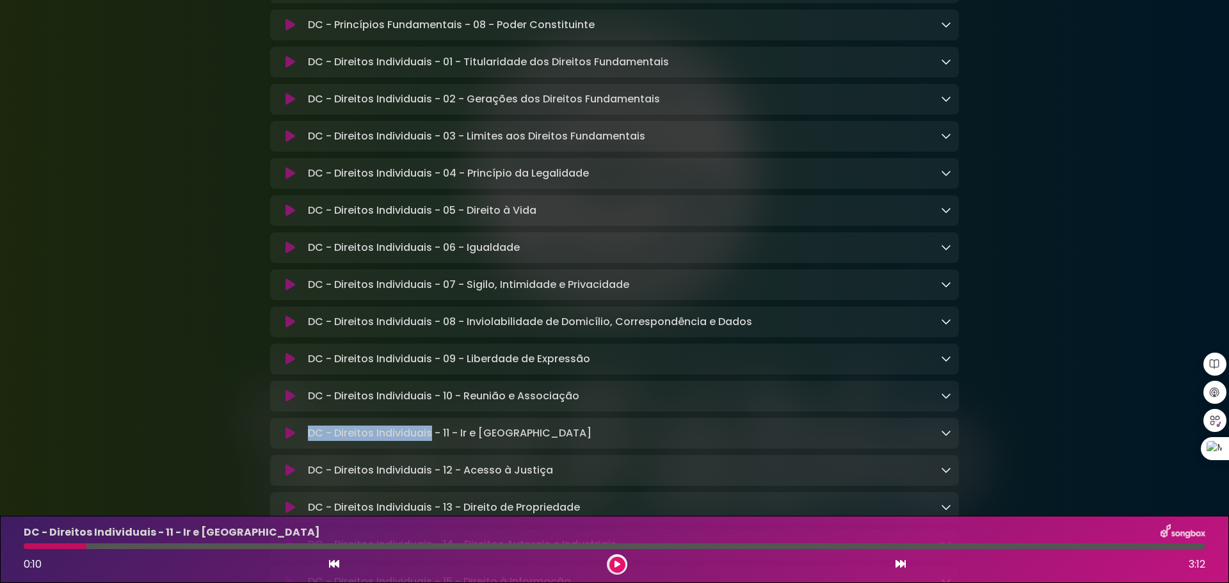
click at [290, 440] on icon at bounding box center [290, 433] width 10 height 13
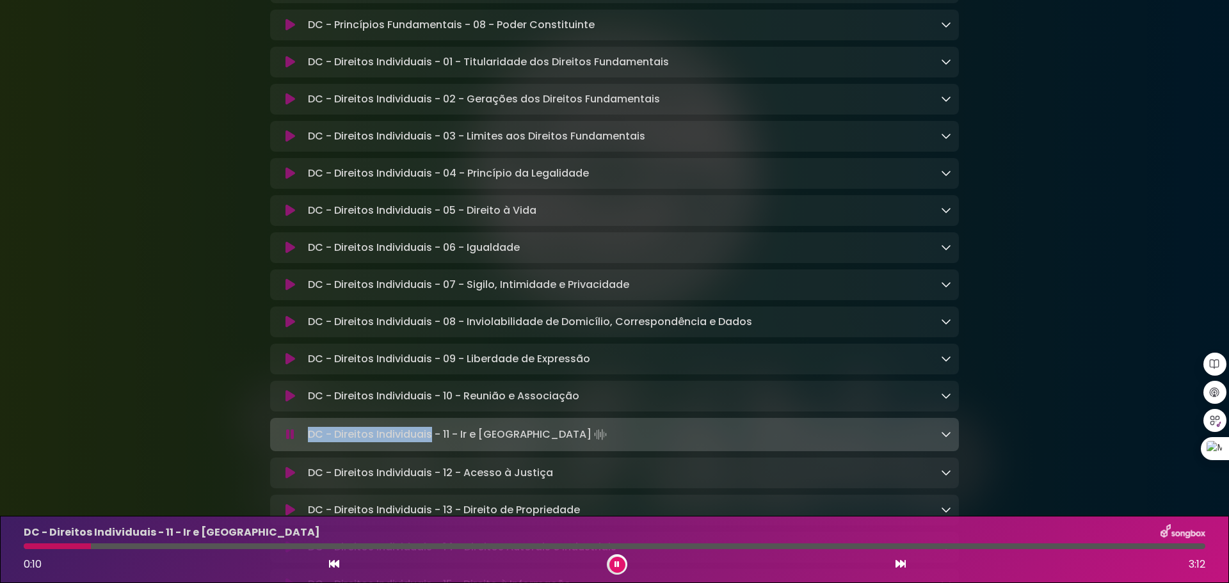
click at [308, 444] on p "DC - Direitos Individuais - 11 - Ir e Vir Loading Track..." at bounding box center [458, 435] width 301 height 18
drag, startPoint x: 307, startPoint y: 445, endPoint x: 494, endPoint y: 444, distance: 186.9
click at [494, 444] on p "DC - Direitos Individuais - 11 - Ir e Vir Loading Track..." at bounding box center [458, 435] width 301 height 18
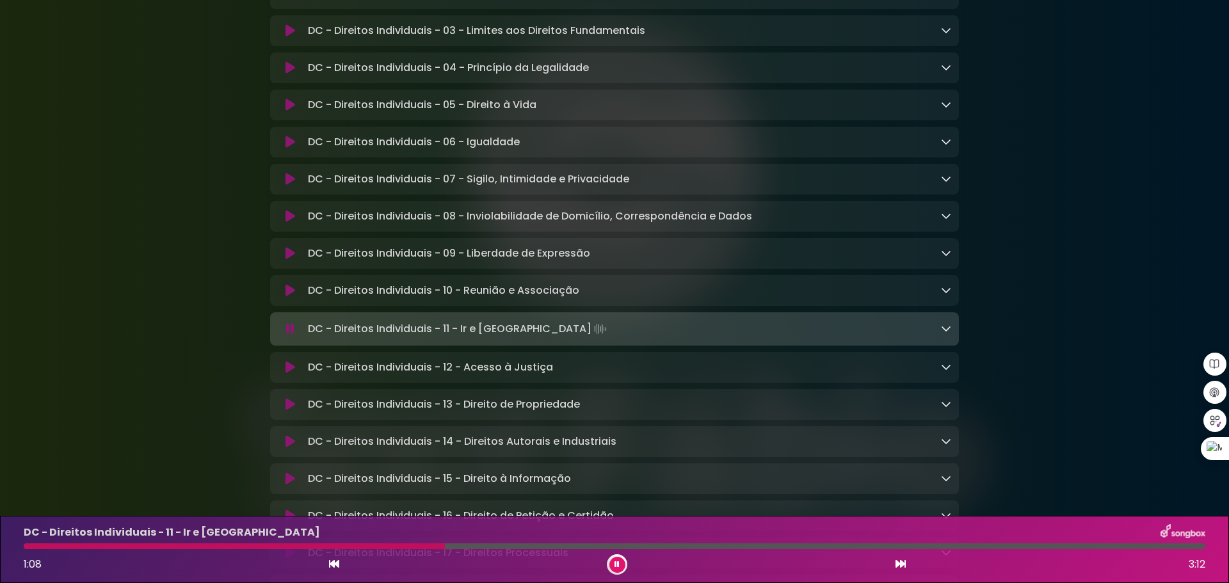
scroll to position [704, 0]
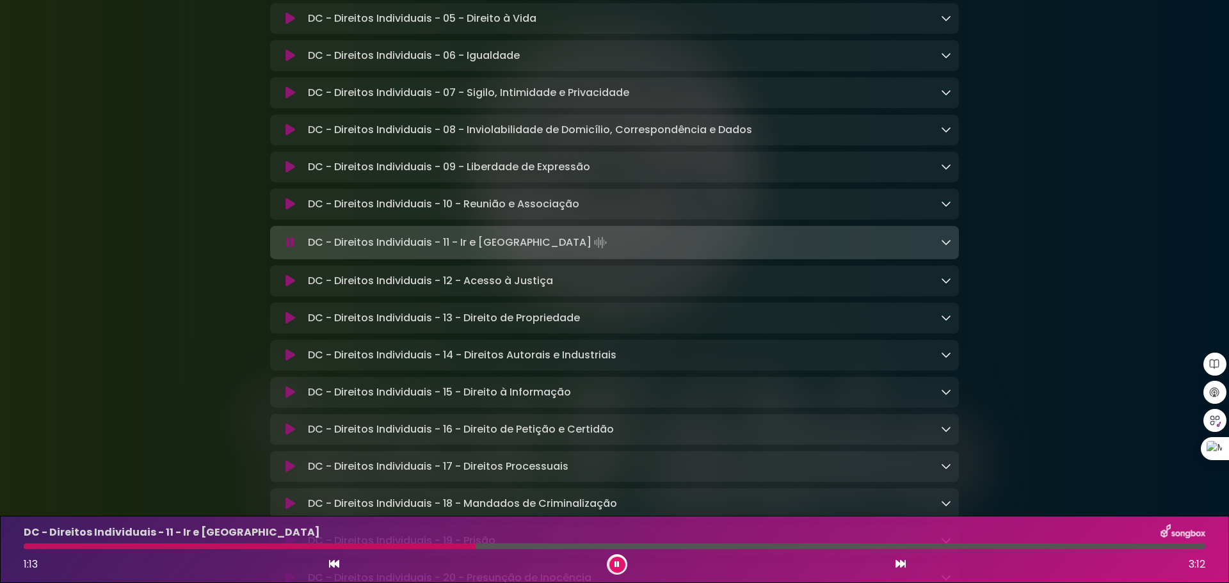
click at [289, 287] on icon at bounding box center [290, 281] width 10 height 13
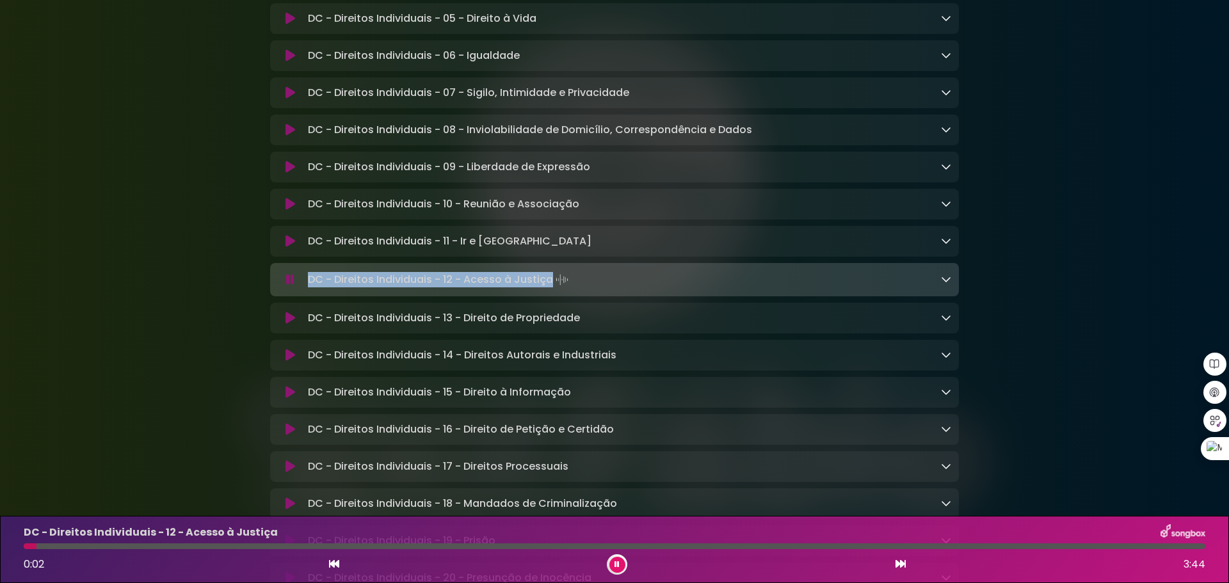
drag, startPoint x: 308, startPoint y: 290, endPoint x: 546, endPoint y: 292, distance: 238.1
click at [548, 289] on p "DC - Direitos Individuais - 12 - Acesso à Justiça Loading Track..." at bounding box center [439, 280] width 263 height 18
copy p "DC - Direitos Individuais - 12 - Acesso à Justiça"
click at [292, 324] on icon at bounding box center [290, 318] width 10 height 13
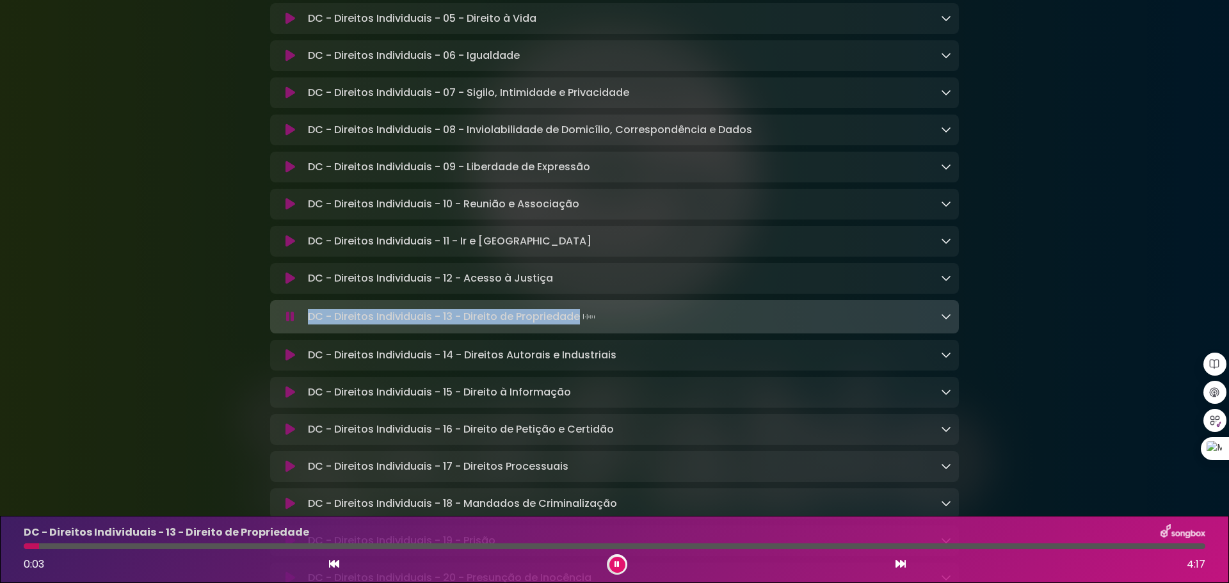
drag, startPoint x: 308, startPoint y: 329, endPoint x: 578, endPoint y: 330, distance: 269.5
click at [578, 326] on p "DC - Direitos Individuais - 13 - Direito de Propriedade Loading Track..." at bounding box center [453, 317] width 290 height 18
click at [287, 362] on icon at bounding box center [290, 355] width 10 height 13
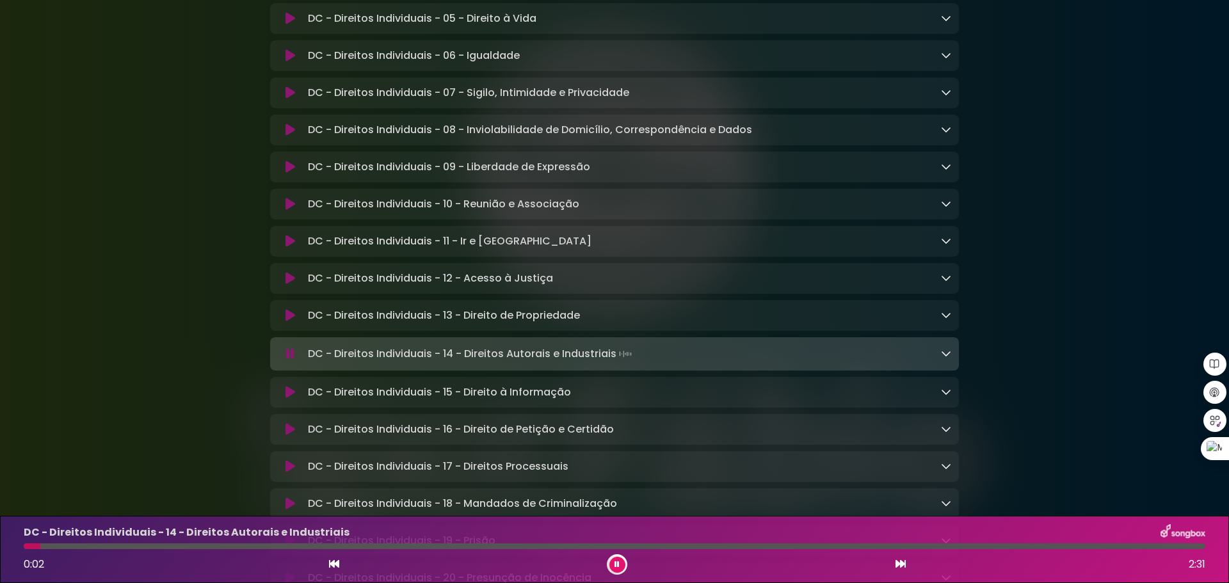
drag, startPoint x: 308, startPoint y: 367, endPoint x: 614, endPoint y: 366, distance: 306.6
click at [614, 363] on p "DC - Direitos Individuais - 14 - Direitos Autorais e Industriais Loading Track.…" at bounding box center [471, 354] width 326 height 18
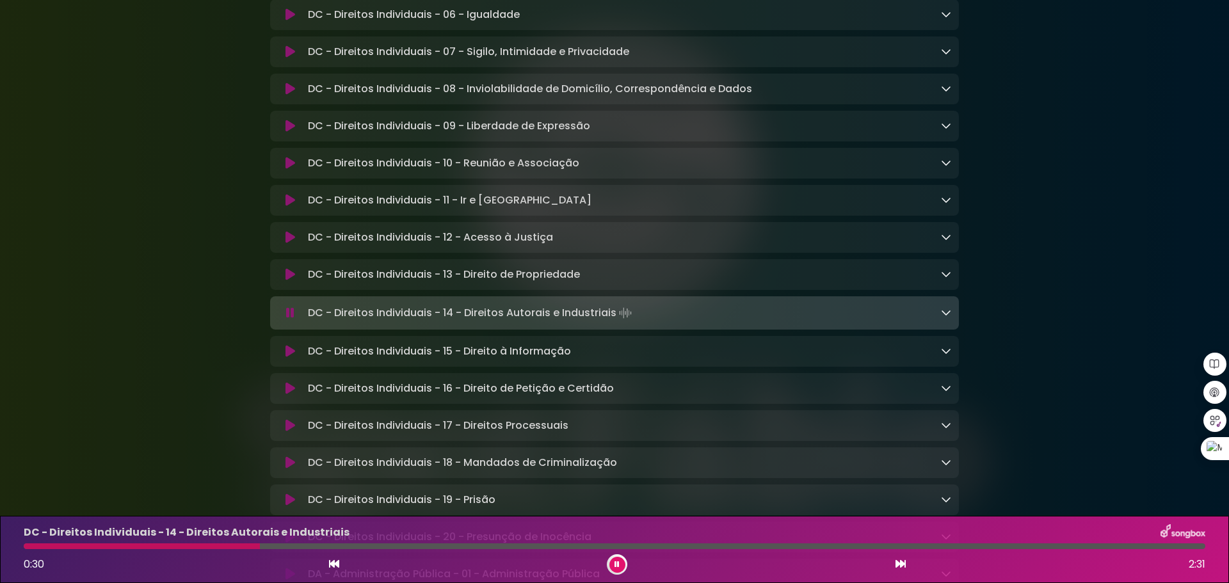
scroll to position [832, 0]
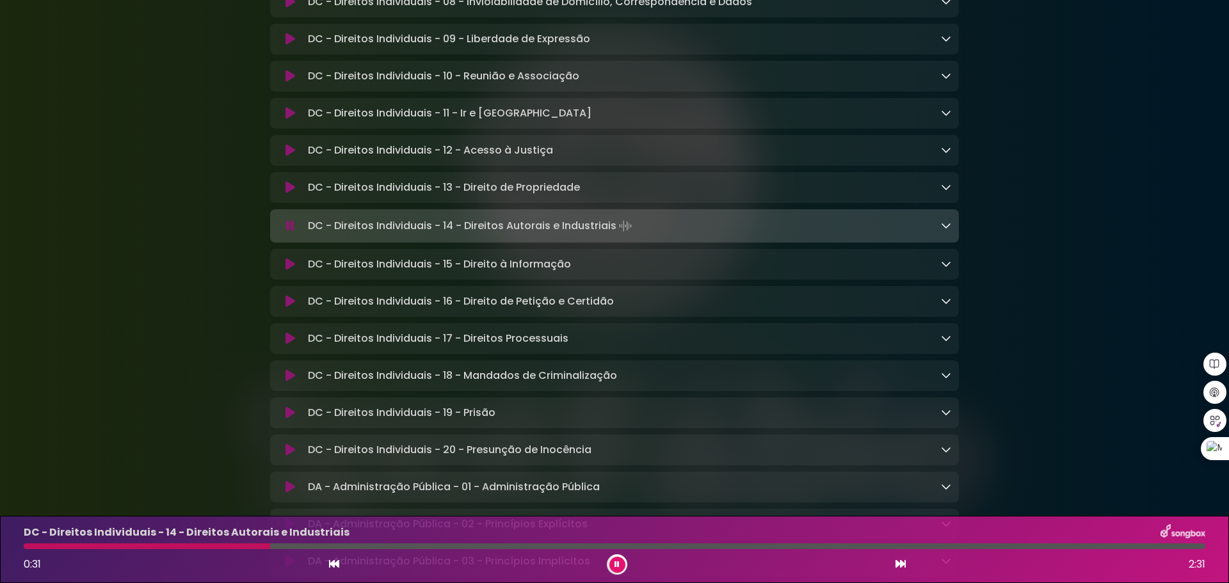
click at [291, 271] on icon at bounding box center [290, 264] width 10 height 13
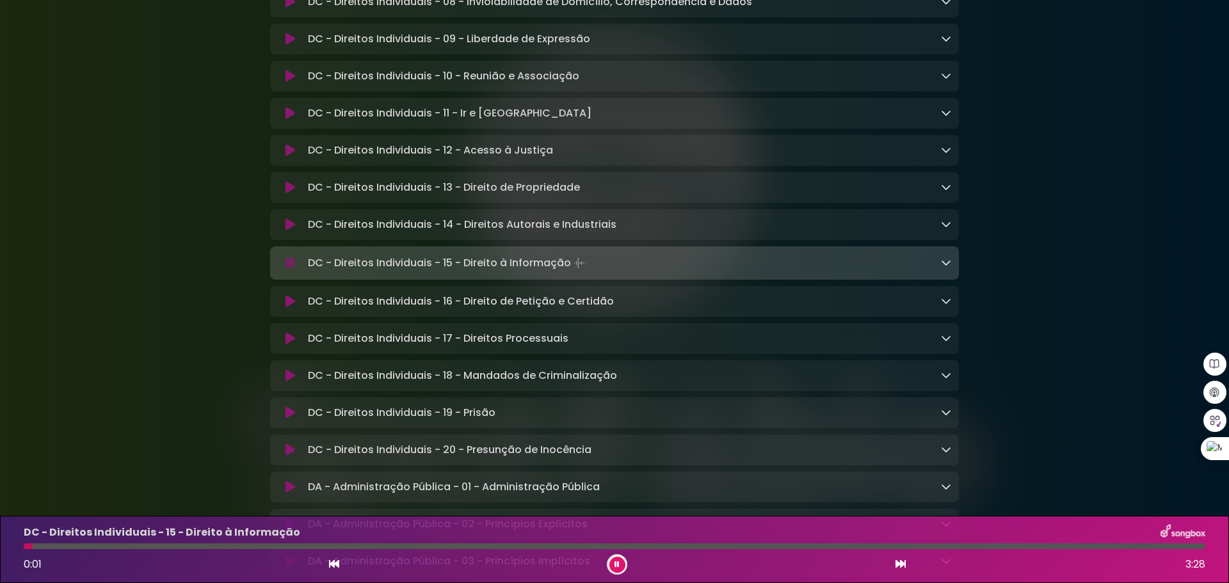
drag, startPoint x: 308, startPoint y: 275, endPoint x: 570, endPoint y: 279, distance: 262.4
click at [570, 272] on p "DC - Direitos Individuais - 15 - Direito à Informação Loading Track..." at bounding box center [448, 263] width 281 height 18
click at [282, 308] on button at bounding box center [290, 301] width 25 height 13
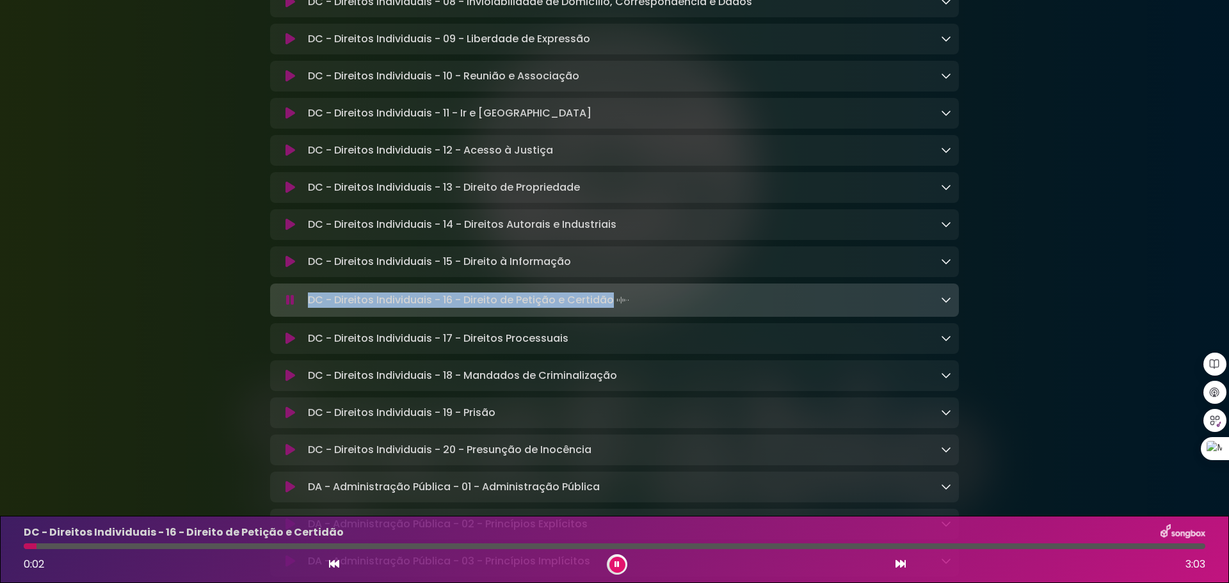
drag, startPoint x: 308, startPoint y: 312, endPoint x: 607, endPoint y: 315, distance: 298.9
click at [609, 309] on p "DC - Direitos Individuais - 16 - Direito de Petição e Certidão Loading Track..." at bounding box center [470, 300] width 324 height 18
click at [291, 345] on icon at bounding box center [290, 338] width 10 height 13
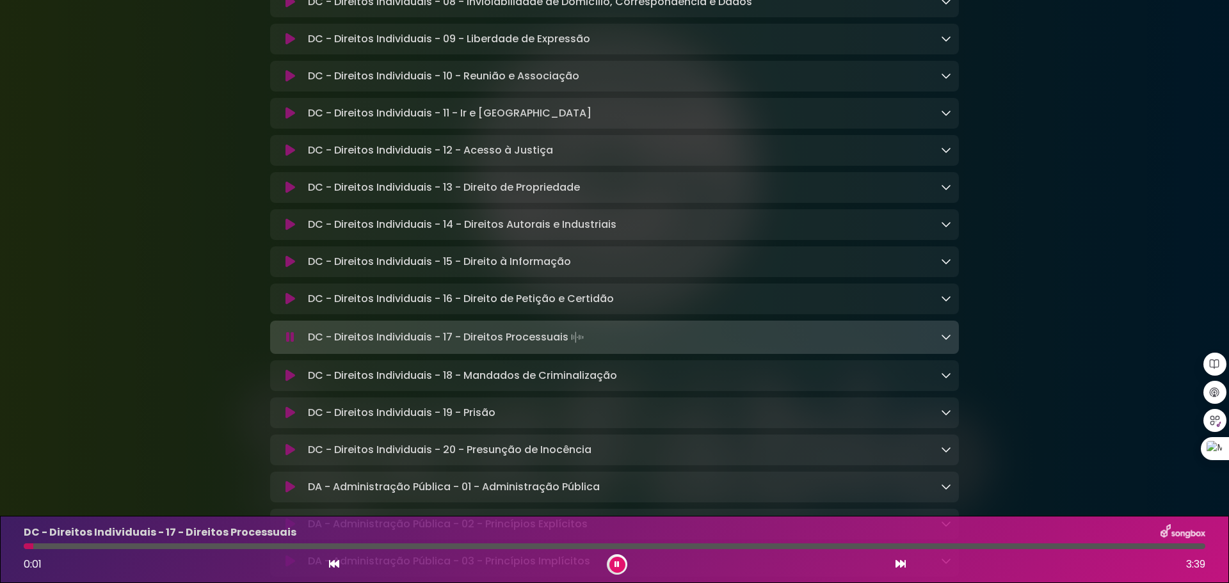
drag, startPoint x: 308, startPoint y: 349, endPoint x: 567, endPoint y: 349, distance: 259.2
click at [567, 346] on p "DC - Direitos Individuais - 17 - Direitos Processuais Loading Track..." at bounding box center [447, 337] width 278 height 18
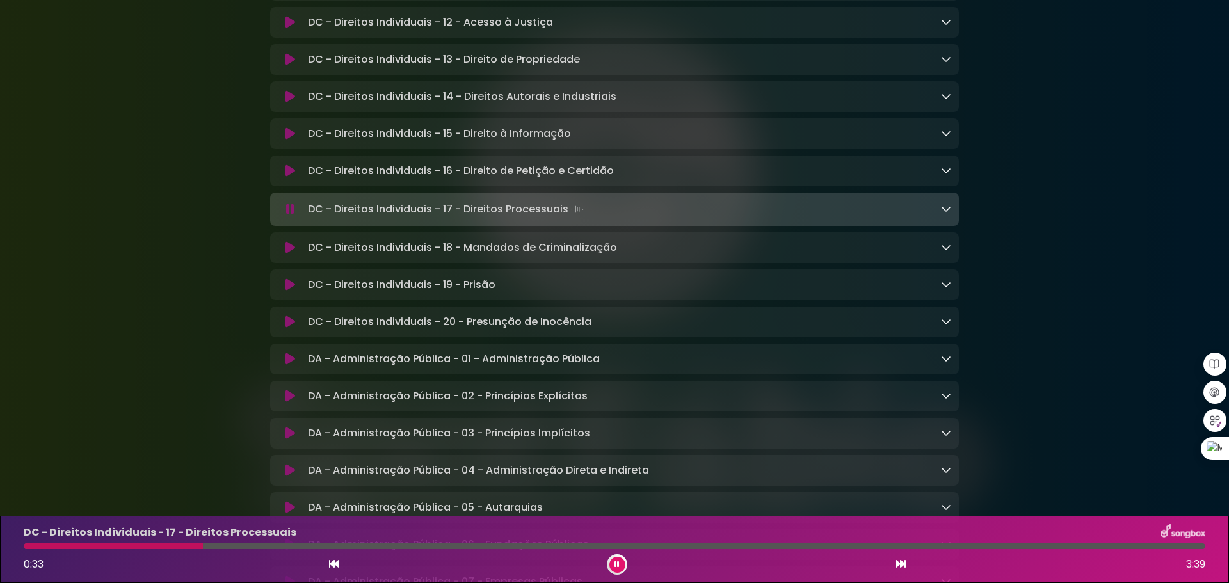
click at [287, 254] on icon at bounding box center [290, 247] width 10 height 13
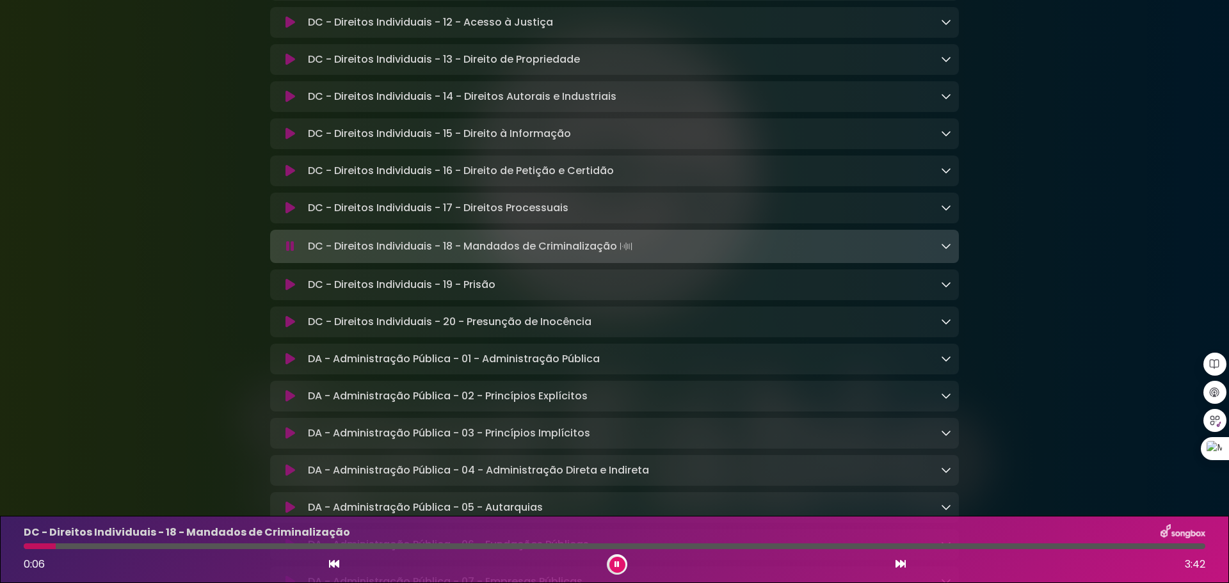
drag, startPoint x: 310, startPoint y: 262, endPoint x: 616, endPoint y: 261, distance: 305.9
click at [616, 255] on p "DC - Direitos Individuais - 18 - Mandados de Criminalização Loading Track..." at bounding box center [471, 246] width 327 height 18
click at [287, 291] on icon at bounding box center [290, 284] width 10 height 13
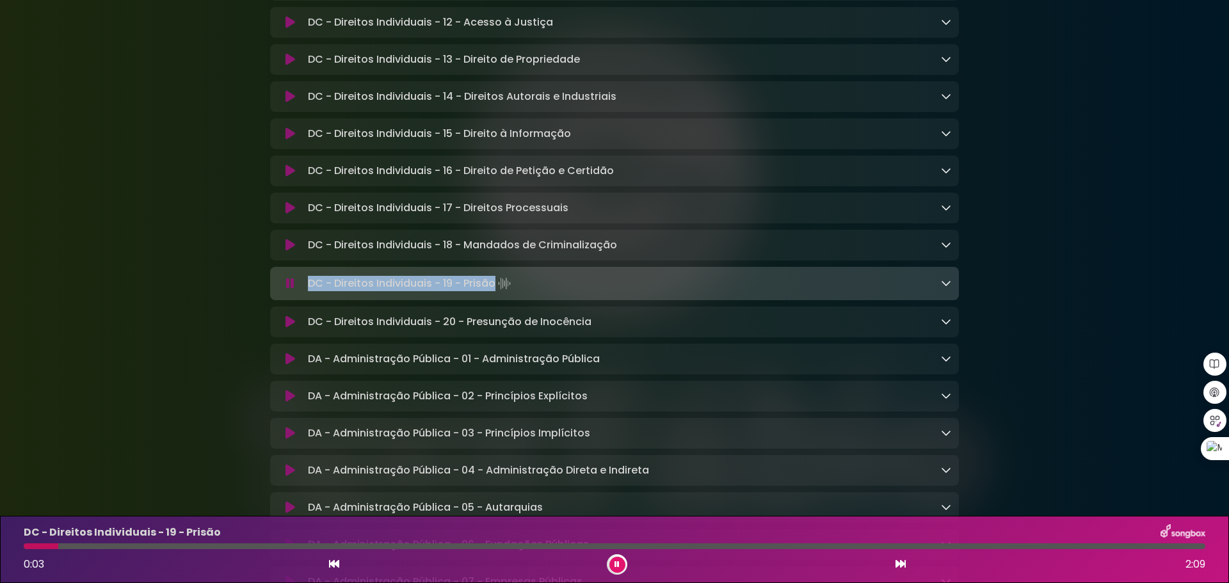
drag, startPoint x: 308, startPoint y: 300, endPoint x: 495, endPoint y: 301, distance: 187.5
click at [495, 292] on p "DC - Direitos Individuais - 19 - Prisão Loading Track..." at bounding box center [410, 284] width 205 height 18
click at [287, 328] on icon at bounding box center [290, 322] width 10 height 13
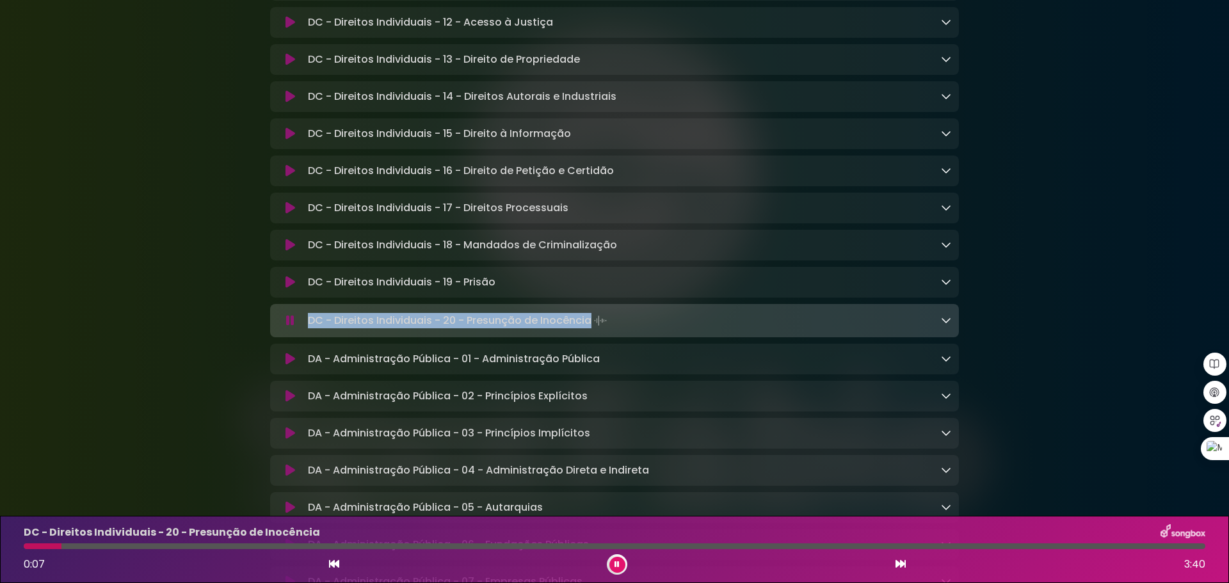
drag, startPoint x: 308, startPoint y: 337, endPoint x: 589, endPoint y: 340, distance: 281.0
click at [589, 330] on p "DC - Direitos Individuais - 20 - Presunção de Inocência Loading Track..." at bounding box center [458, 321] width 301 height 18
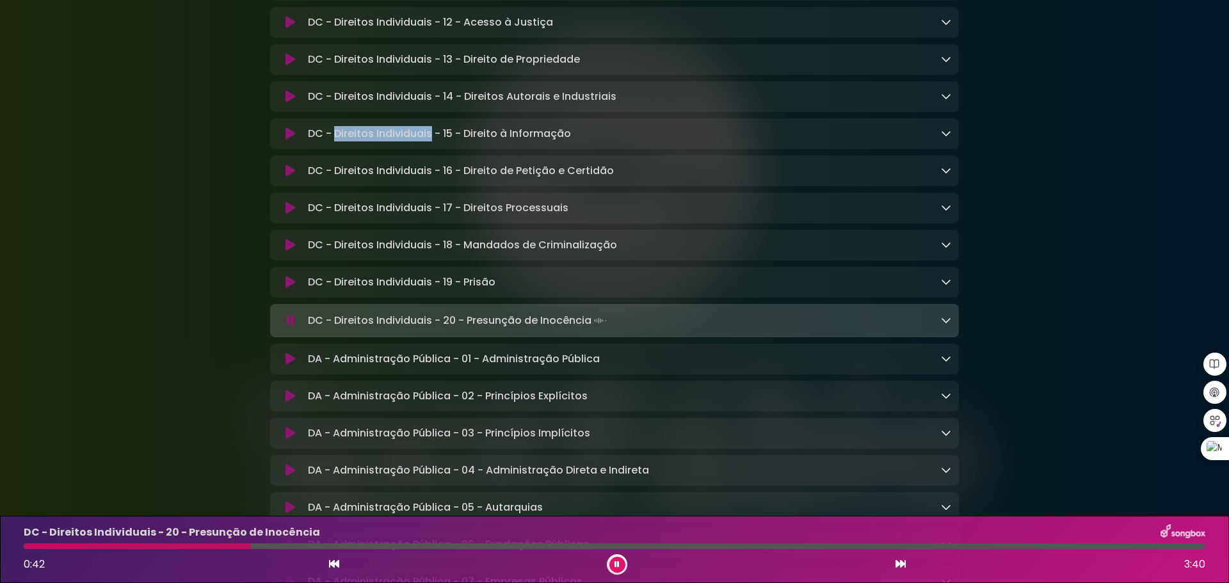
drag, startPoint x: 335, startPoint y: 146, endPoint x: 431, endPoint y: 147, distance: 95.4
click at [431, 141] on p "DC - Direitos Individuais - 15 - Direito à Informação Loading Track..." at bounding box center [439, 133] width 263 height 15
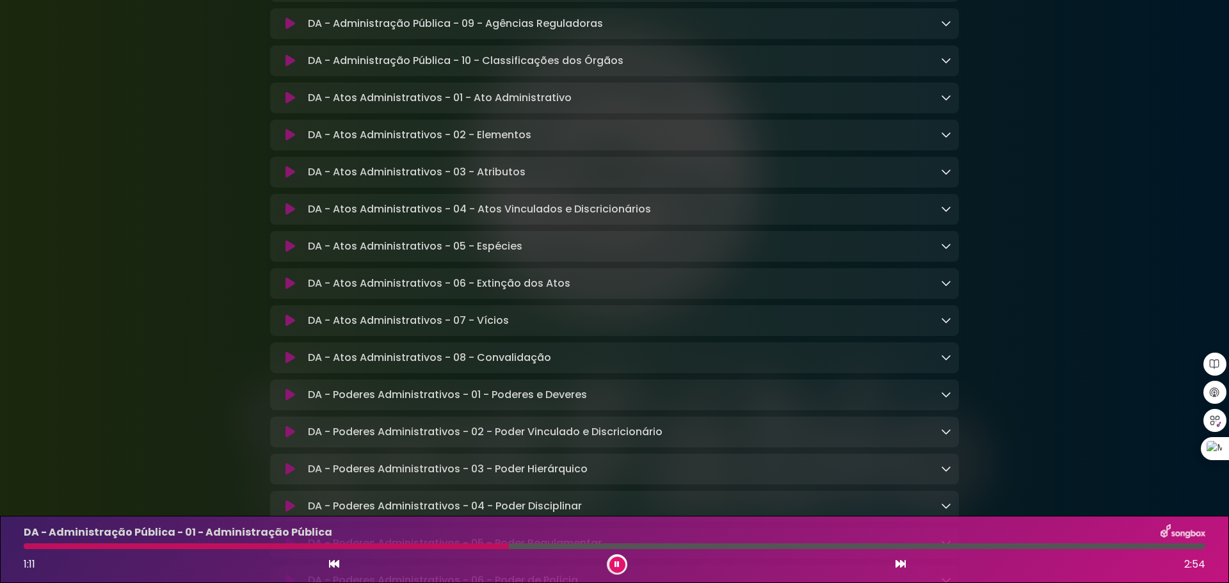
scroll to position [1664, 0]
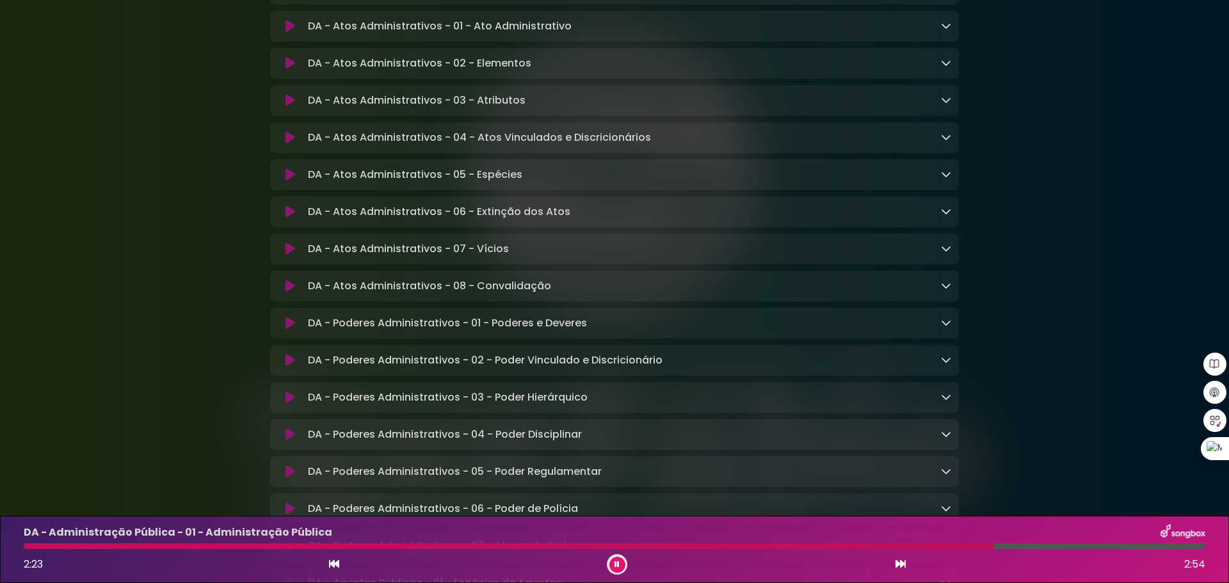
click at [285, 330] on icon at bounding box center [290, 323] width 10 height 13
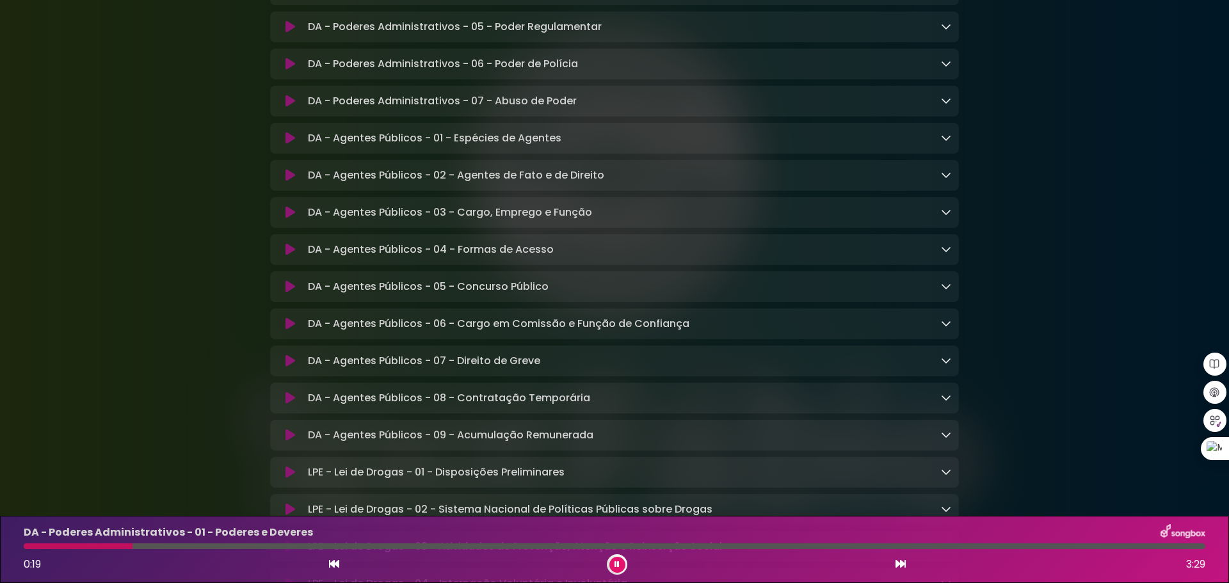
scroll to position [2174, 0]
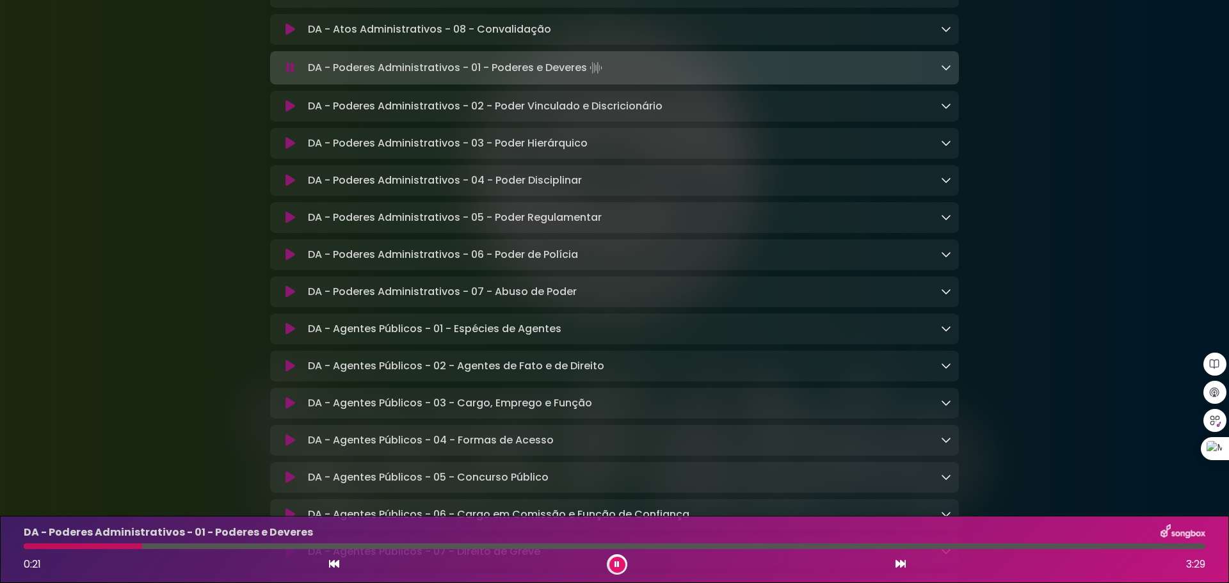
drag, startPoint x: 477, startPoint y: 425, endPoint x: 472, endPoint y: 411, distance: 15.0
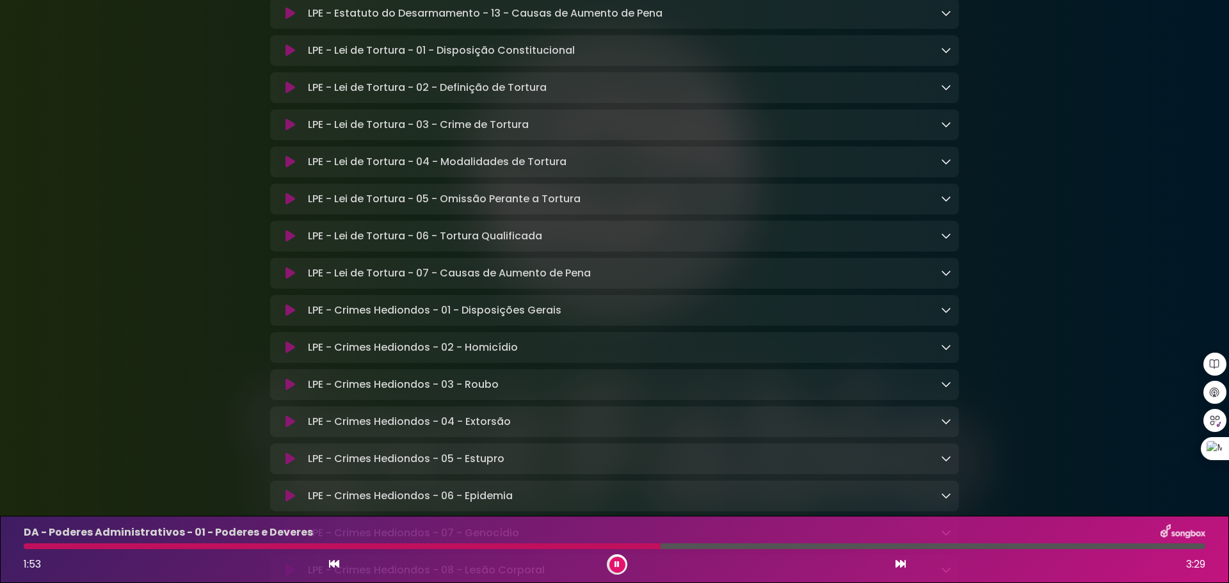
scroll to position [4224, 0]
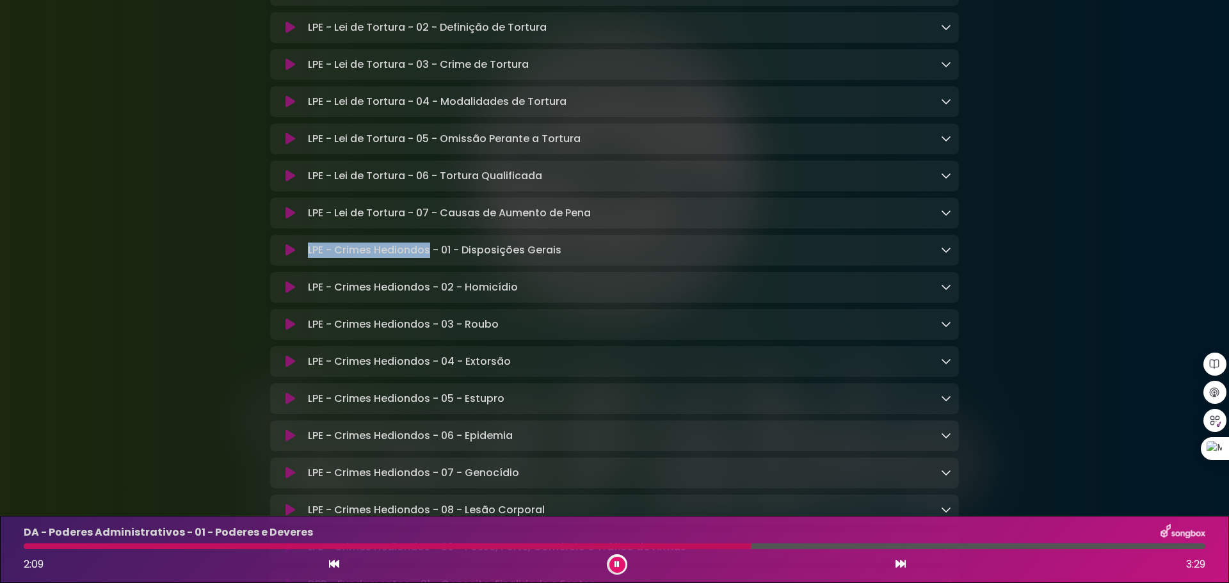
drag, startPoint x: 308, startPoint y: 320, endPoint x: 426, endPoint y: 324, distance: 117.9
click at [428, 258] on p "LPE - Crimes Hediondos - 01 - Disposições Gerais Loading Track..." at bounding box center [434, 250] width 253 height 15
click at [290, 257] on icon at bounding box center [290, 250] width 10 height 13
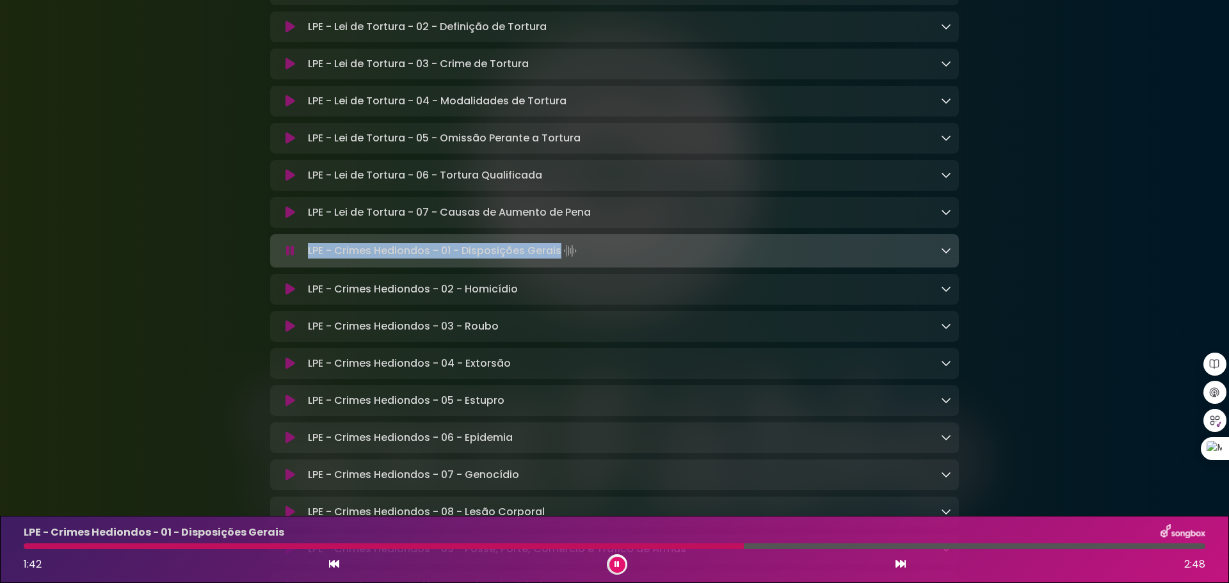
drag, startPoint x: 306, startPoint y: 321, endPoint x: 559, endPoint y: 325, distance: 252.8
click at [559, 260] on div "LPE - Crimes Hediondos - 01 - Disposições Gerais Loading Track..." at bounding box center [627, 251] width 648 height 18
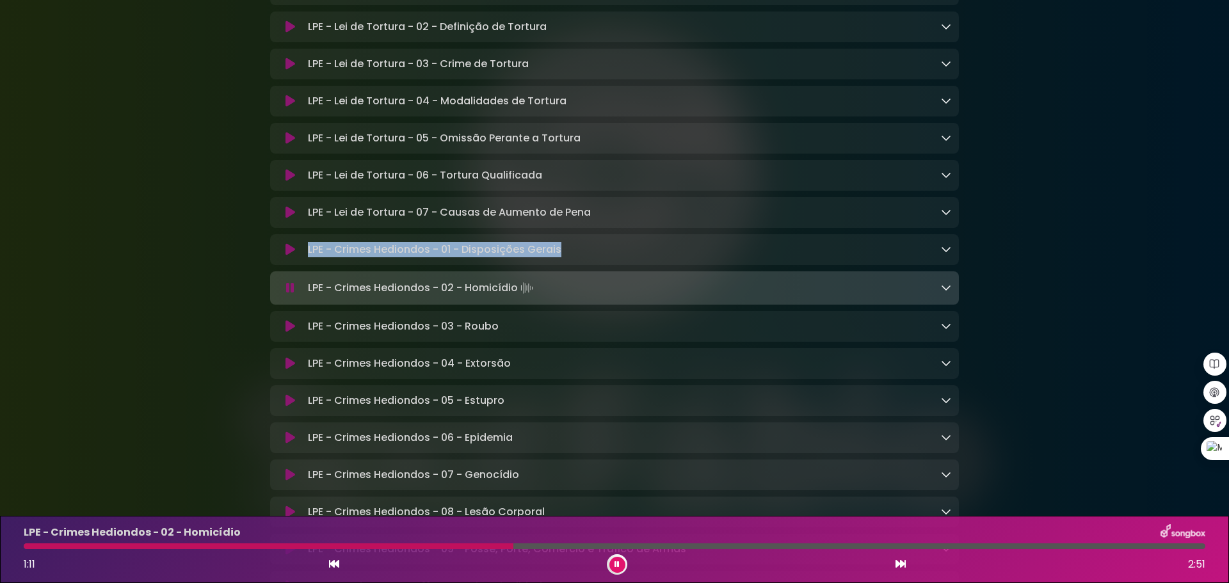
click at [285, 256] on icon at bounding box center [290, 249] width 10 height 13
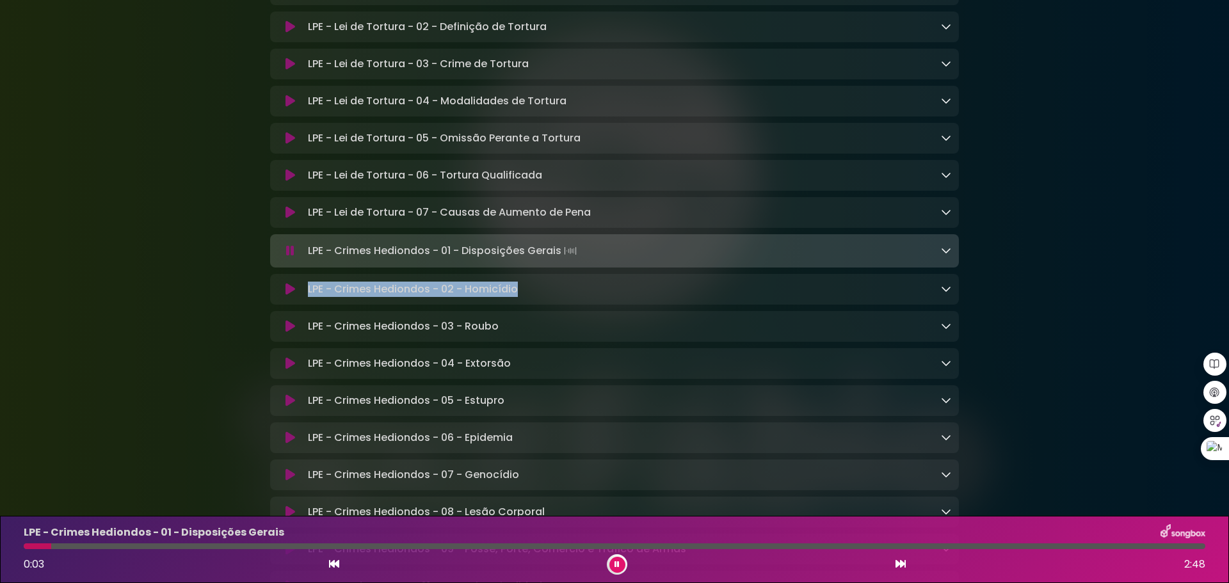
drag, startPoint x: 308, startPoint y: 358, endPoint x: 515, endPoint y: 363, distance: 207.4
click at [516, 297] on p "LPE - Crimes Hediondos - 02 - Homicídio Loading Track..." at bounding box center [413, 289] width 210 height 15
click at [287, 296] on icon at bounding box center [290, 289] width 10 height 13
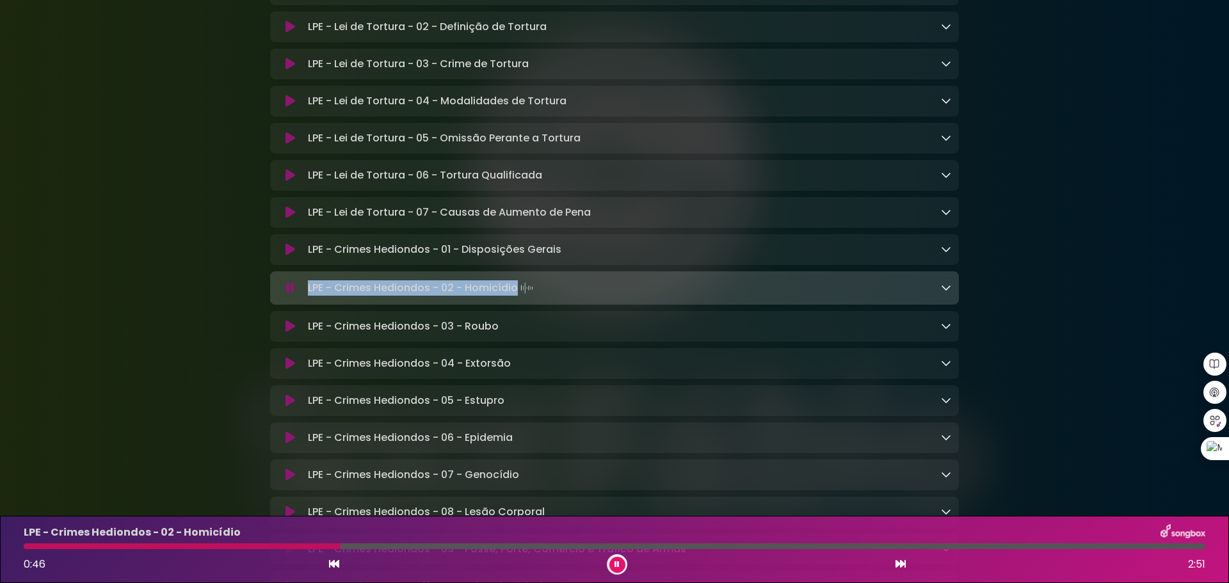
click at [285, 333] on icon at bounding box center [290, 326] width 10 height 13
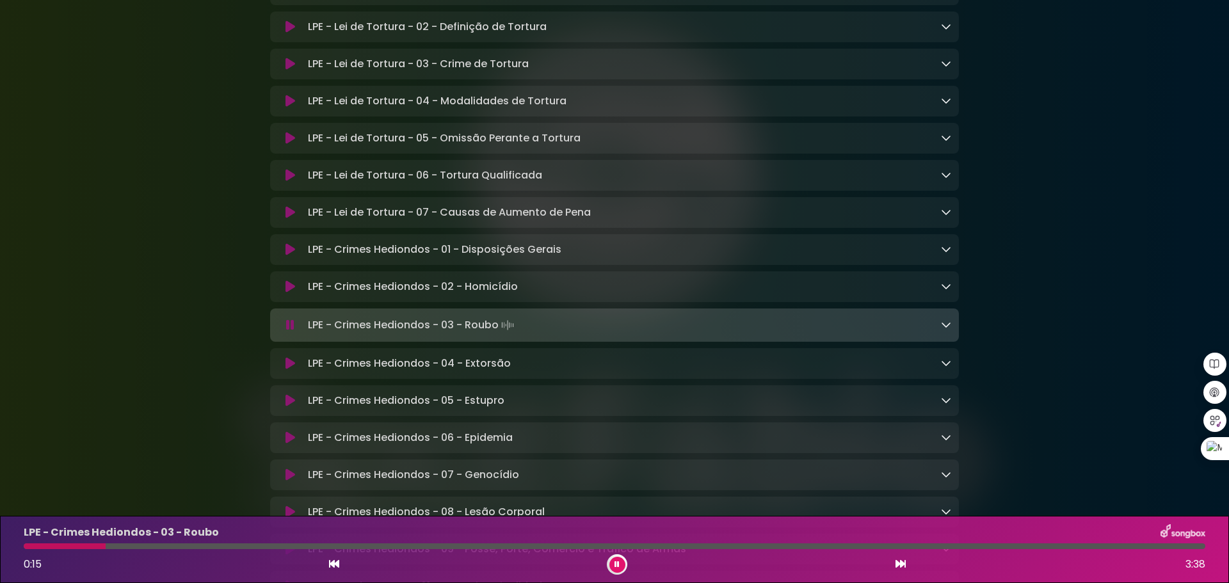
drag, startPoint x: 308, startPoint y: 397, endPoint x: 499, endPoint y: 394, distance: 190.1
click at [499, 334] on p "LPE - Crimes Hediondos - 03 - Roubo Loading Track..." at bounding box center [412, 325] width 209 height 18
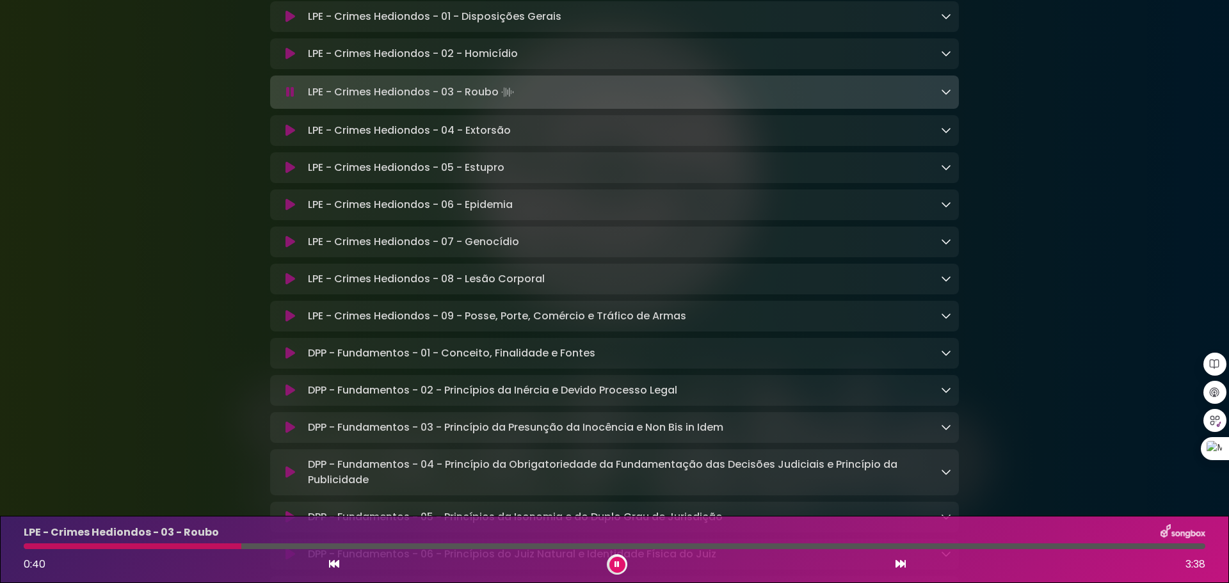
scroll to position [4478, 0]
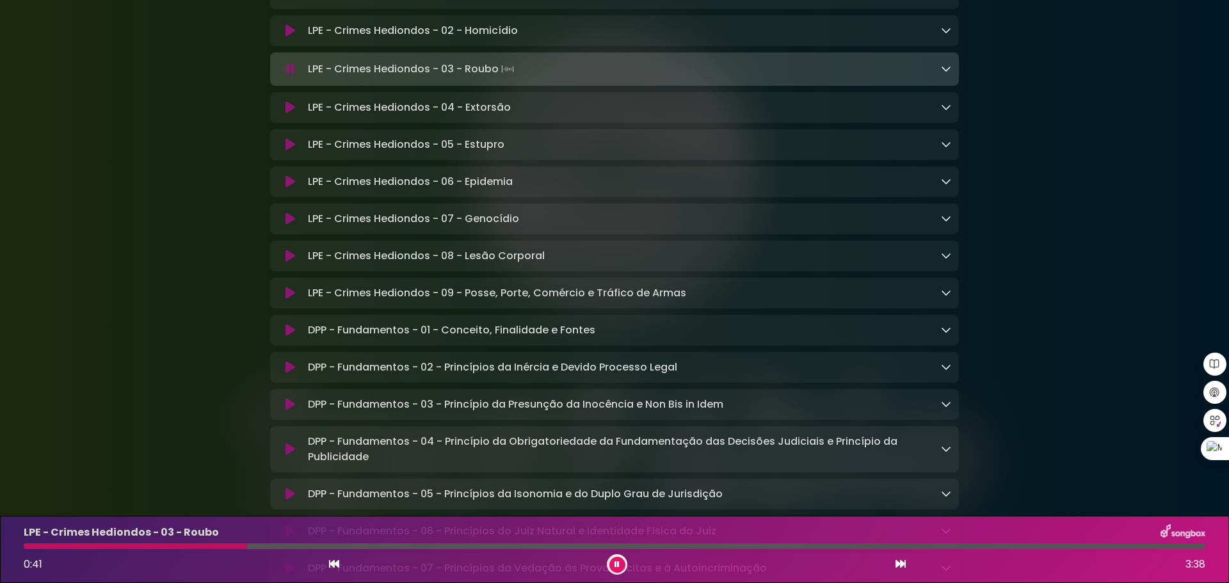
click at [287, 114] on icon at bounding box center [290, 107] width 10 height 13
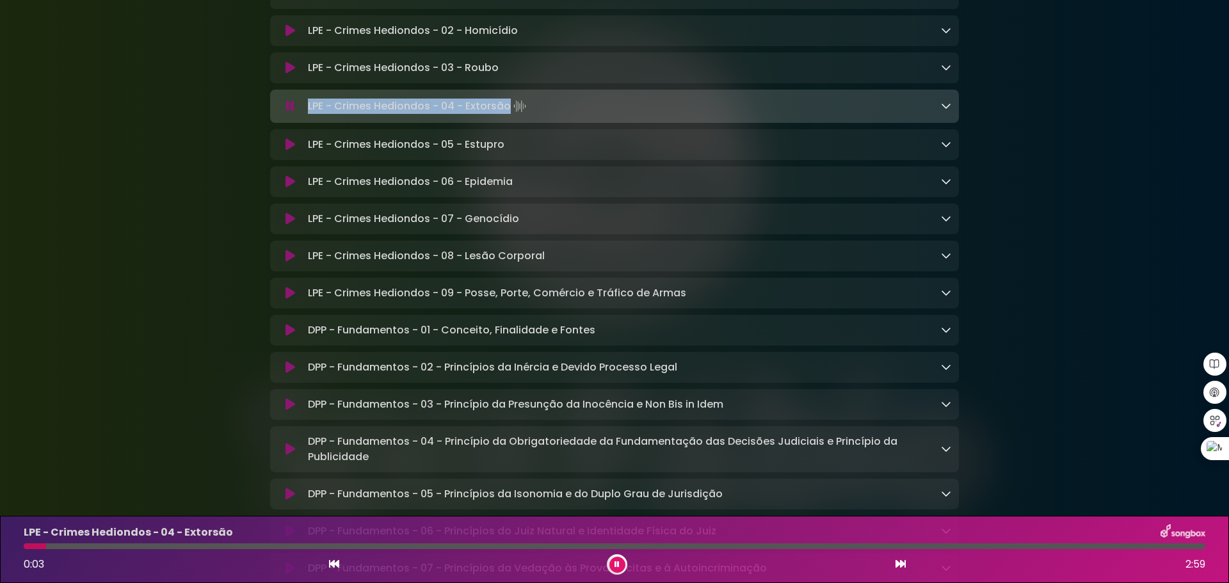
drag, startPoint x: 308, startPoint y: 178, endPoint x: 508, endPoint y: 180, distance: 200.3
click at [508, 115] on p "LPE - Crimes Hediondos - 04 - Extorsão Loading Track..." at bounding box center [418, 106] width 221 height 18
copy p "LPE - Crimes Hediondos - 04 - Extorsão"
click at [287, 151] on icon at bounding box center [290, 144] width 10 height 13
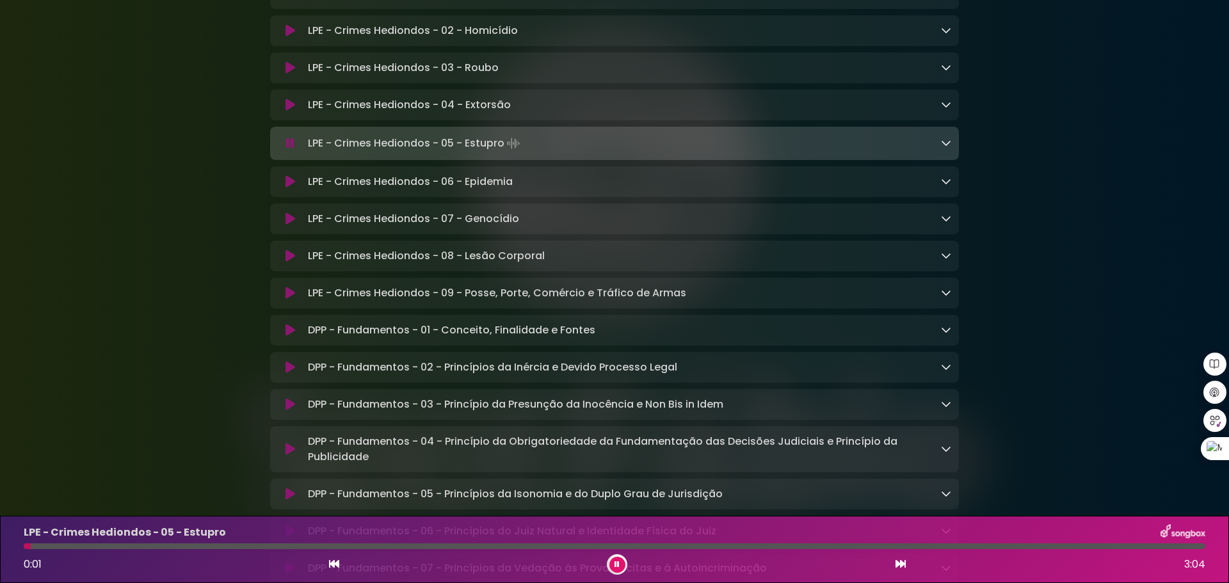
click at [308, 152] on p "LPE - Crimes Hediondos - 05 - Estupro Loading Track..." at bounding box center [415, 143] width 214 height 18
drag, startPoint x: 307, startPoint y: 215, endPoint x: 501, endPoint y: 219, distance: 194.0
click at [504, 152] on div "LPE - Crimes Hediondos - 05 - Estupro Loading Track..." at bounding box center [627, 143] width 648 height 18
click at [288, 188] on icon at bounding box center [290, 181] width 10 height 13
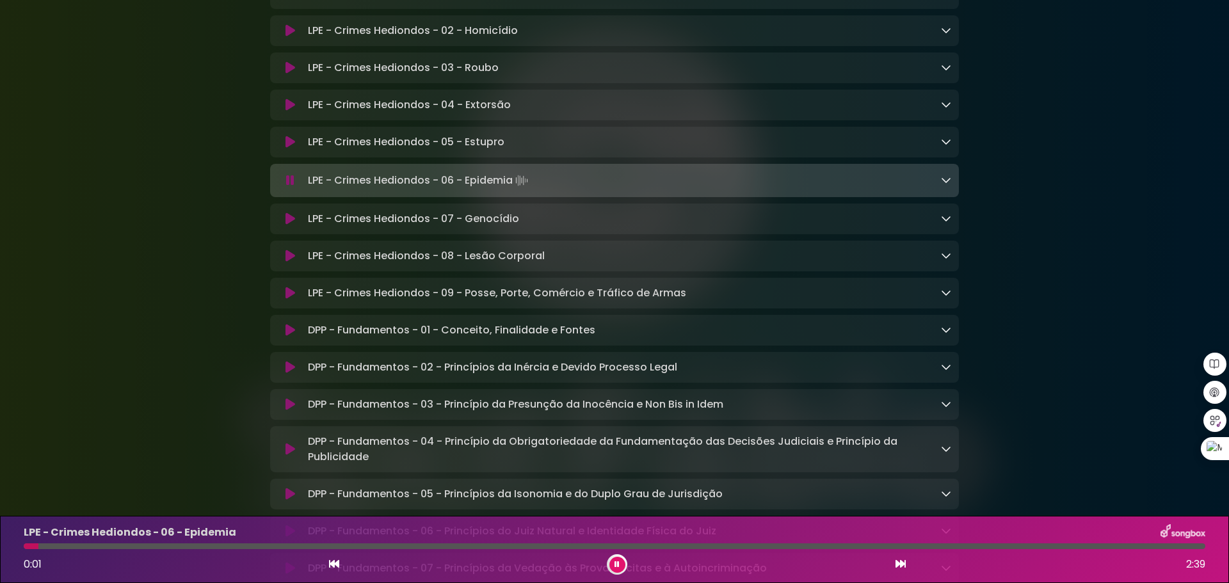
drag, startPoint x: 308, startPoint y: 253, endPoint x: 514, endPoint y: 255, distance: 206.1
click at [514, 189] on p "LPE - Crimes Hediondos - 06 - Epidemia Loading Track..." at bounding box center [419, 181] width 223 height 18
click at [292, 225] on icon at bounding box center [290, 218] width 10 height 13
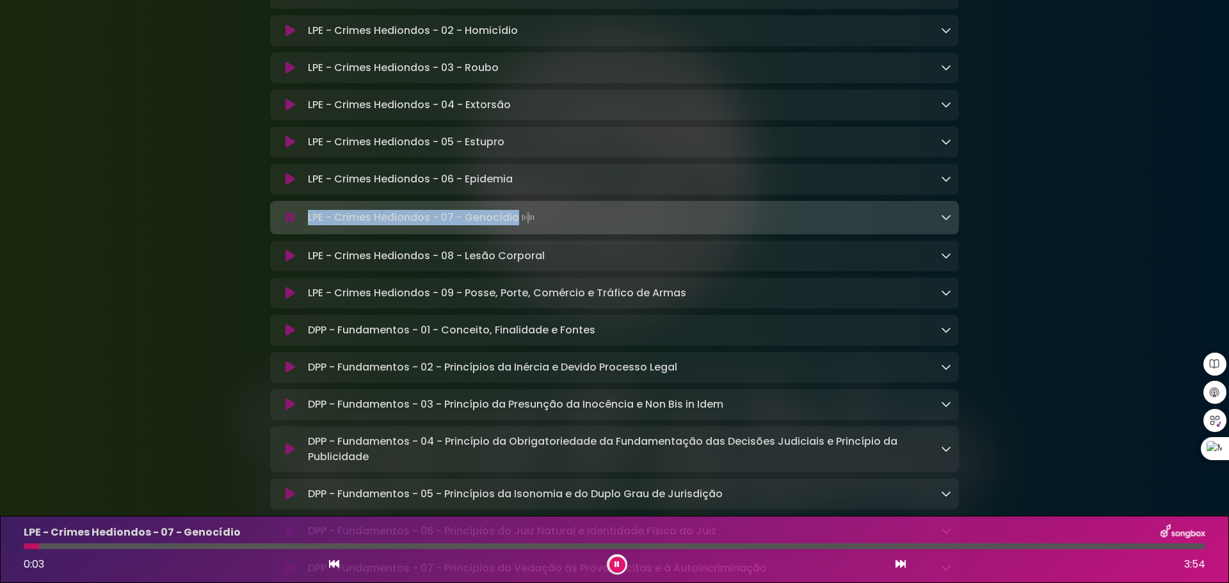
drag, startPoint x: 308, startPoint y: 293, endPoint x: 513, endPoint y: 293, distance: 204.2
click at [513, 227] on p "LPE - Crimes Hediondos - 07 - Genocídio Loading Track..." at bounding box center [422, 218] width 229 height 18
copy p "LPE - Crimes Hediondos - 07 - Genocídi"
click at [287, 262] on icon at bounding box center [290, 256] width 10 height 13
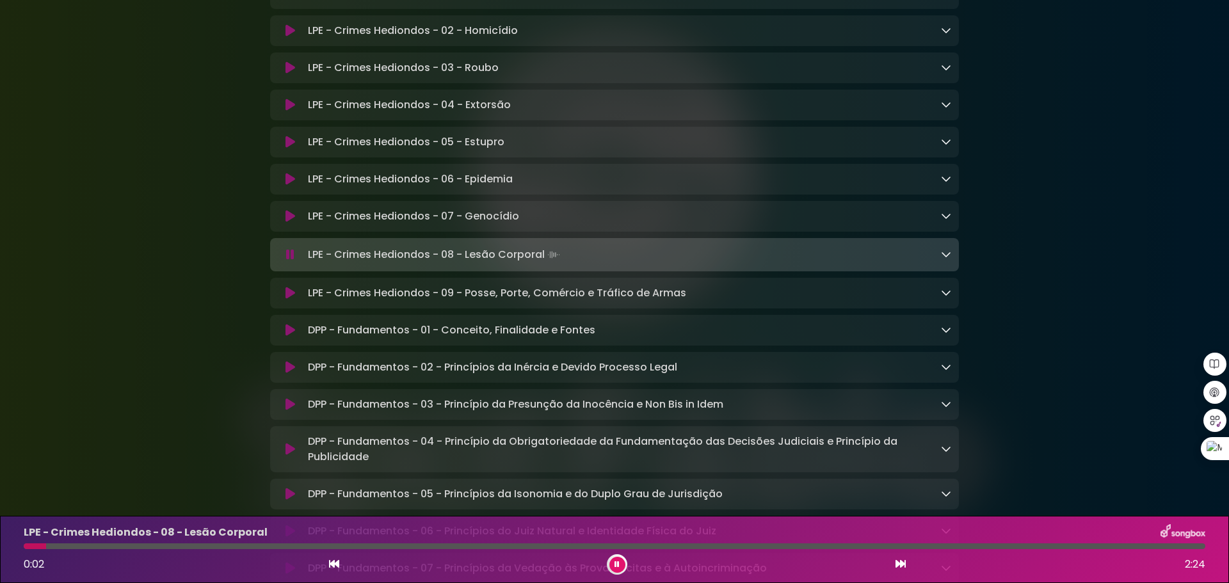
drag, startPoint x: 309, startPoint y: 330, endPoint x: 544, endPoint y: 331, distance: 234.9
click at [544, 264] on p "LPE - Crimes Hediondos - 08 - Lesão Corporal Loading Track..." at bounding box center [435, 255] width 255 height 18
drag, startPoint x: 289, startPoint y: 368, endPoint x: 307, endPoint y: 368, distance: 17.9
click at [289, 300] on icon at bounding box center [290, 293] width 10 height 13
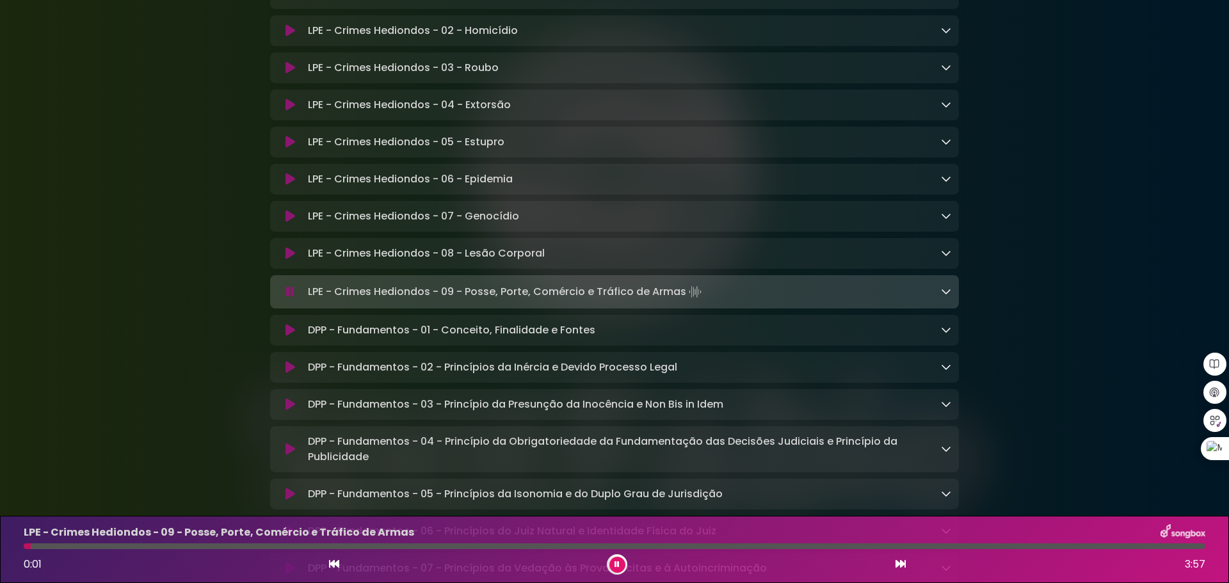
drag, startPoint x: 308, startPoint y: 368, endPoint x: 676, endPoint y: 367, distance: 368.0
click at [681, 301] on p "LPE - Crimes Hediondos - 09 - Posse, Porte, Comércio e Tráfico de Armas Loading…" at bounding box center [506, 292] width 396 height 18
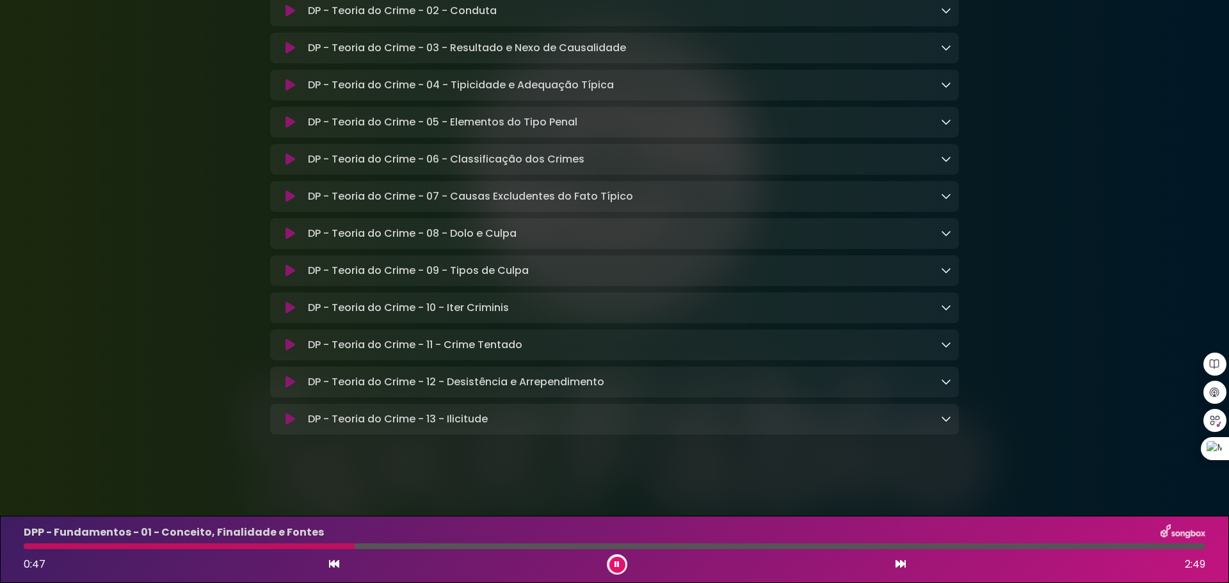
scroll to position [7390, 0]
click at [618, 563] on icon at bounding box center [617, 564] width 6 height 8
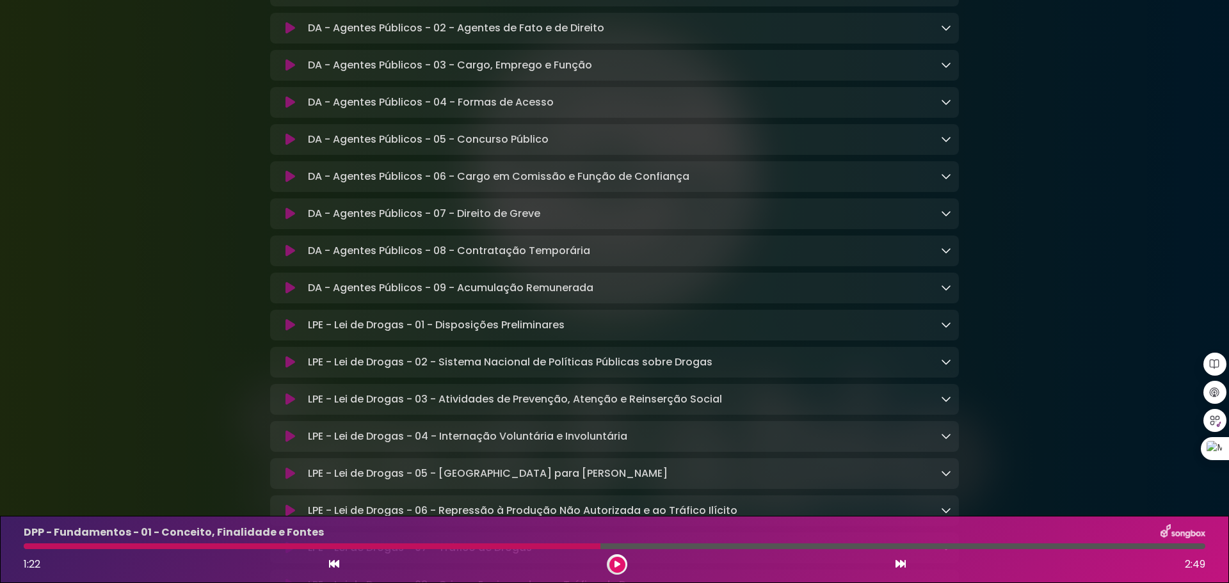
scroll to position [2140, 0]
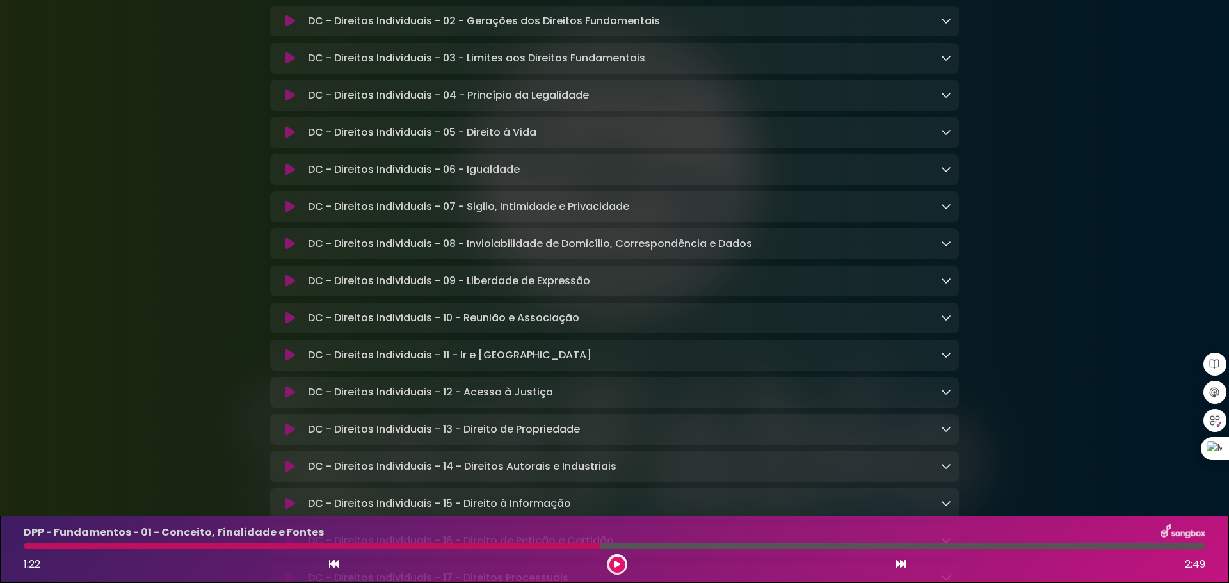
scroll to position [930, 0]
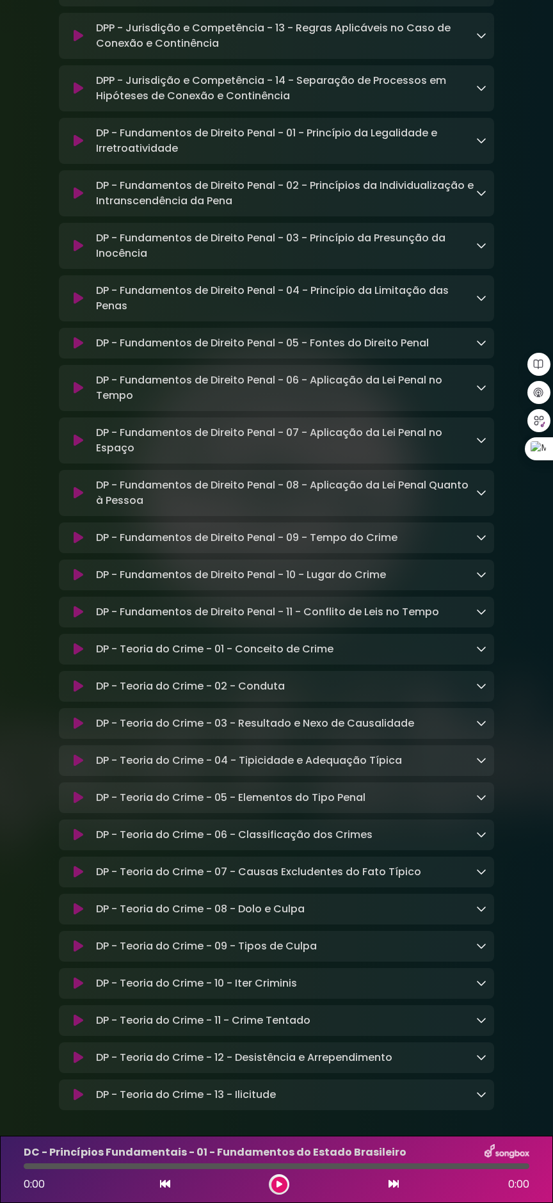
scroll to position [7466, 0]
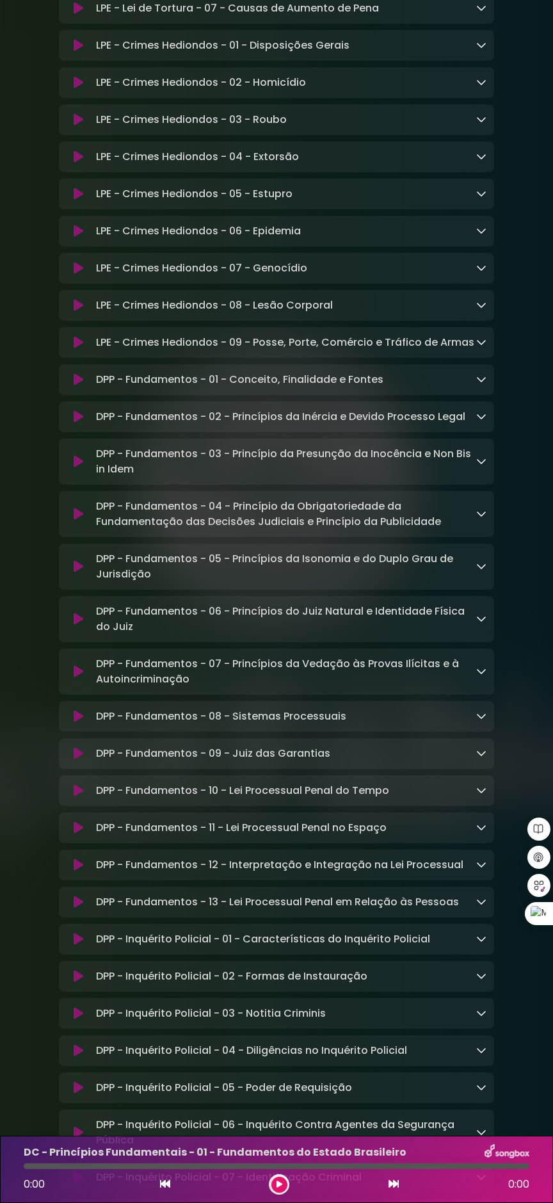
scroll to position [4736, 0]
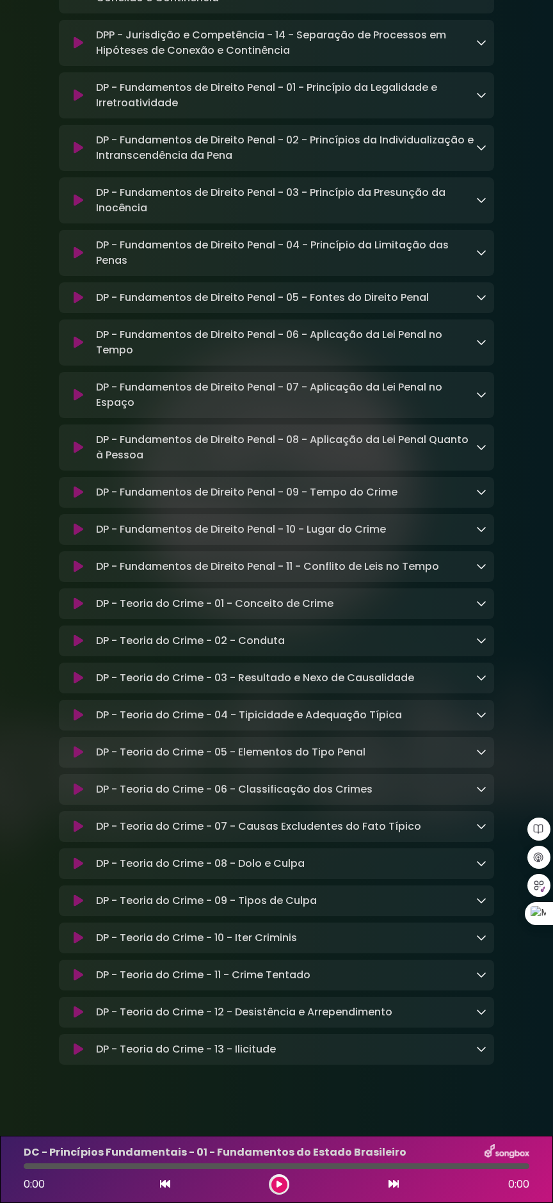
scroll to position [7466, 0]
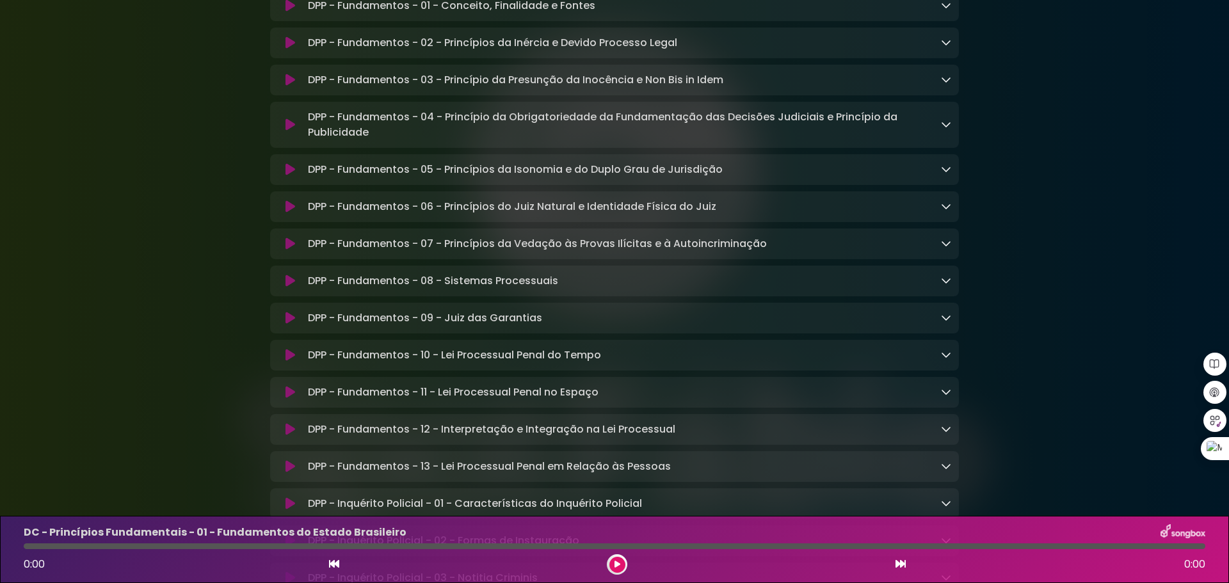
scroll to position [4544, 0]
